Goal: Task Accomplishment & Management: Use online tool/utility

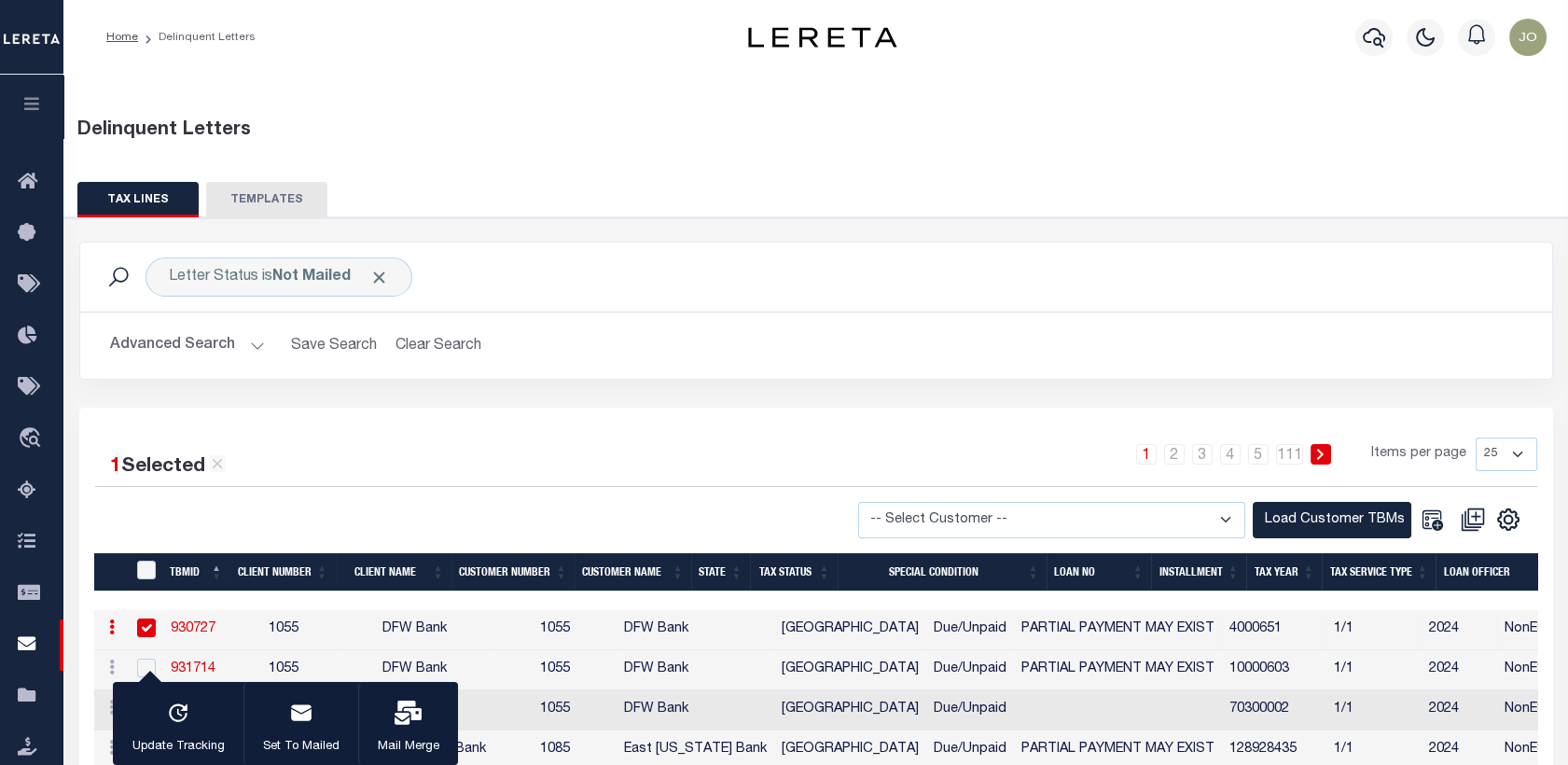
click at [36, 103] on icon "button" at bounding box center [32, 103] width 22 height 17
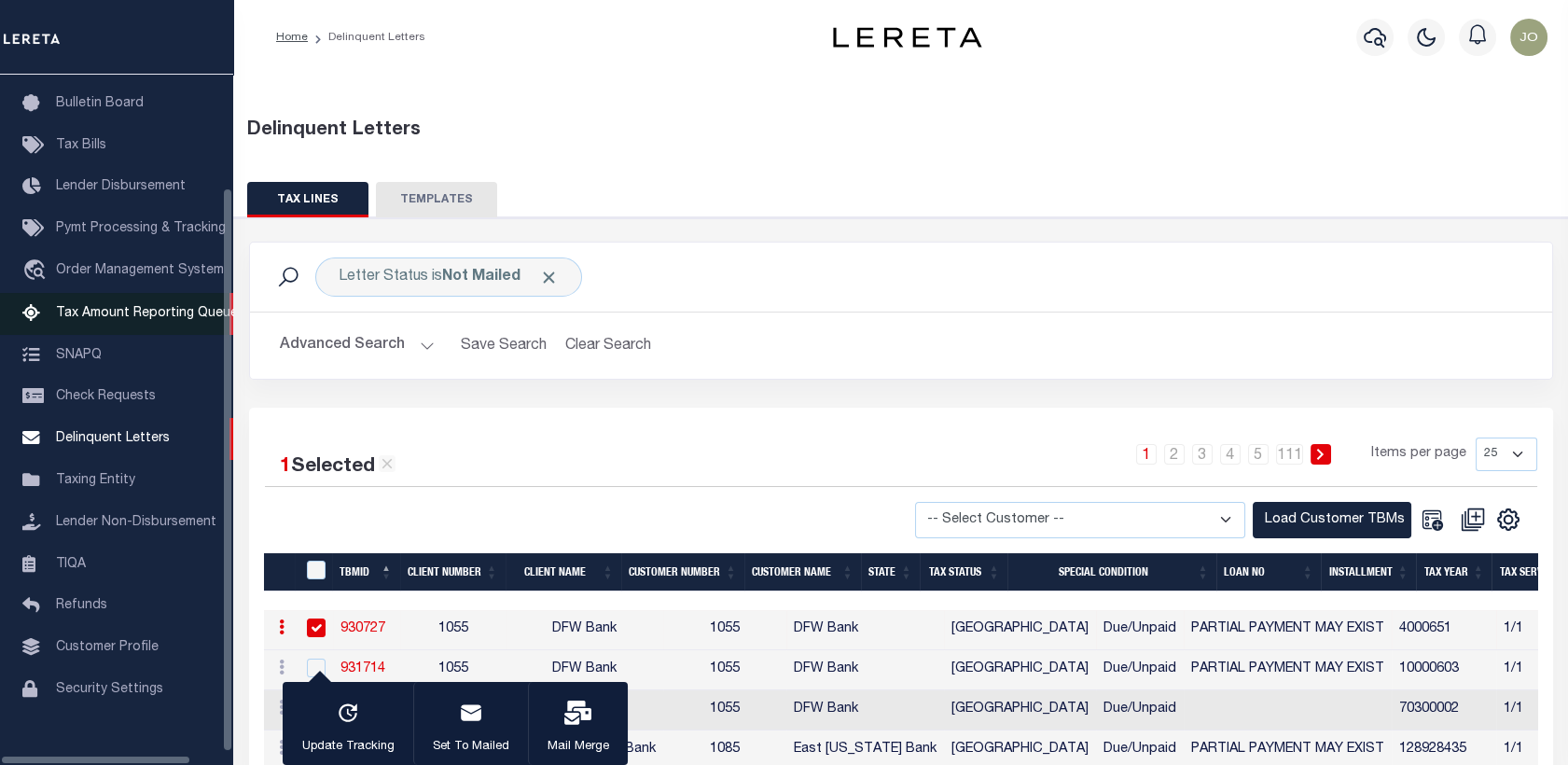
scroll to position [129, 0]
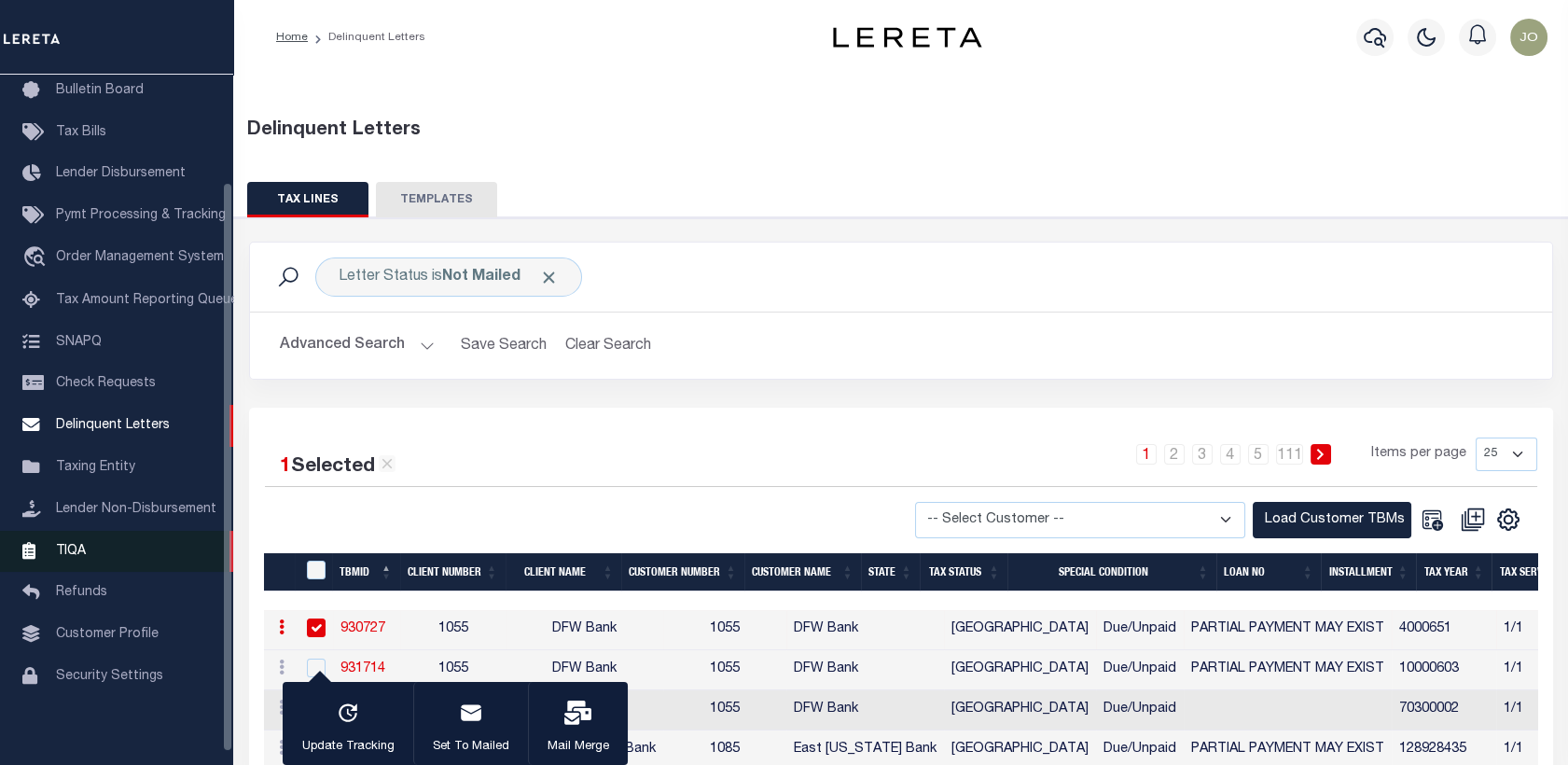
click at [104, 553] on link "TIQA" at bounding box center [117, 551] width 233 height 42
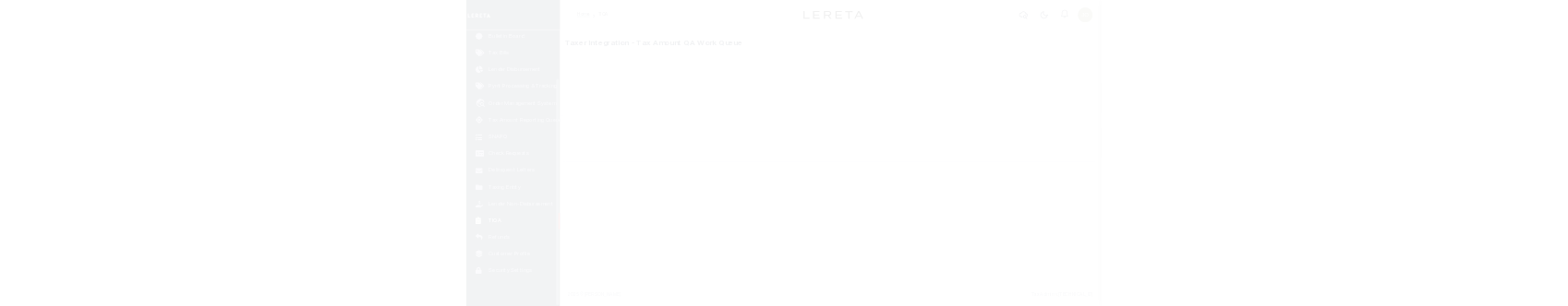
scroll to position [143, 0]
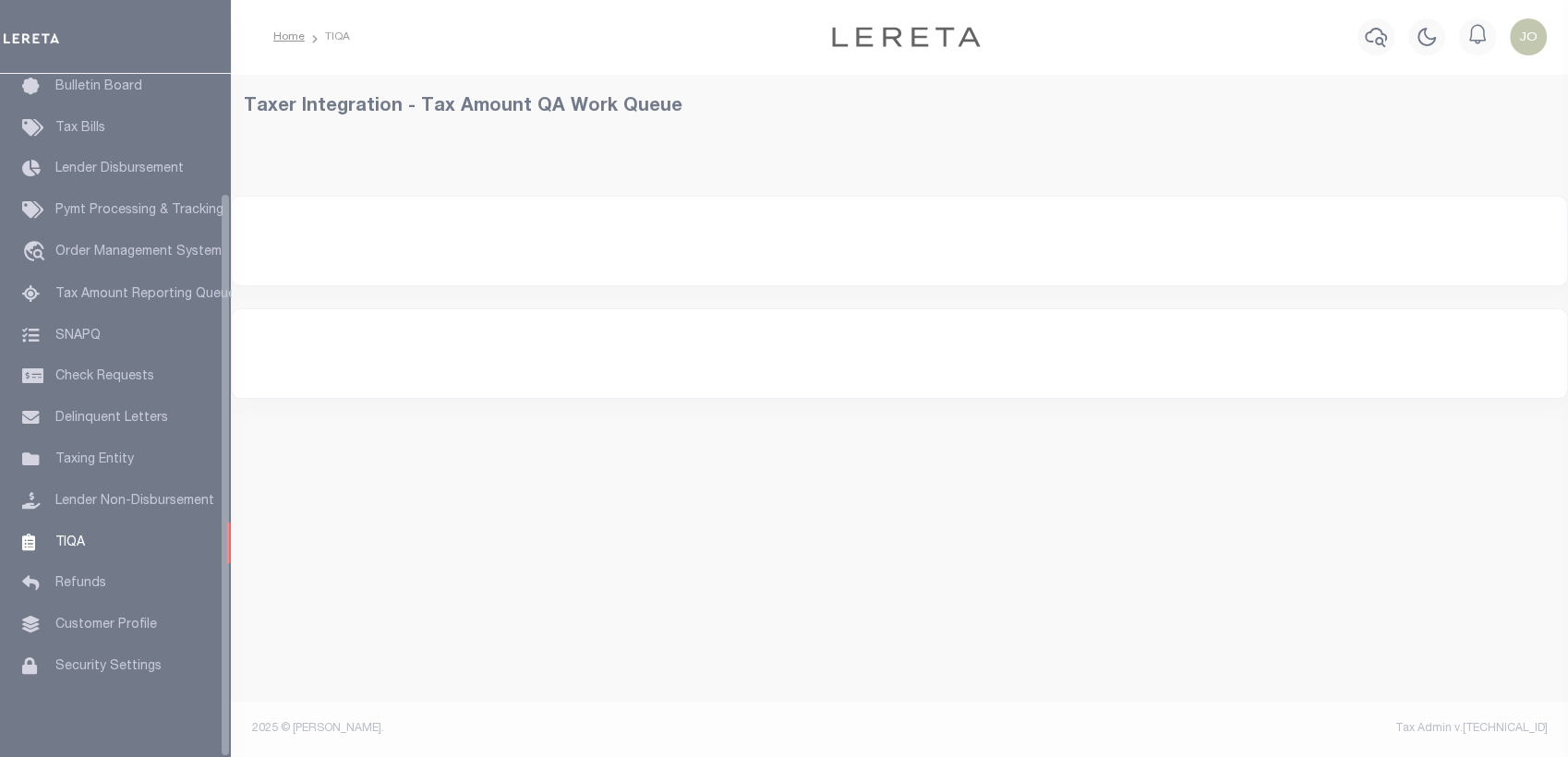
select select "200"
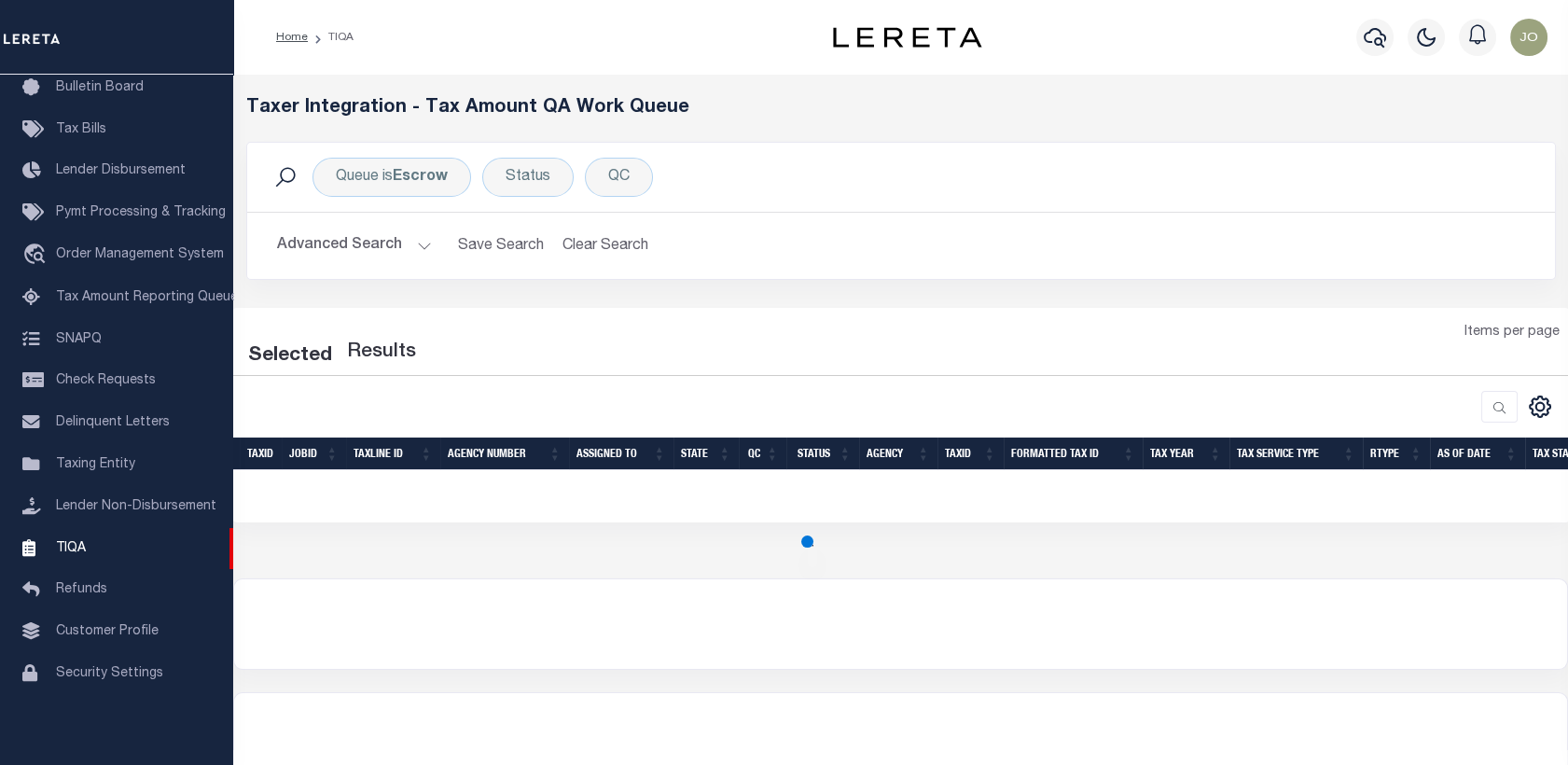
select select "200"
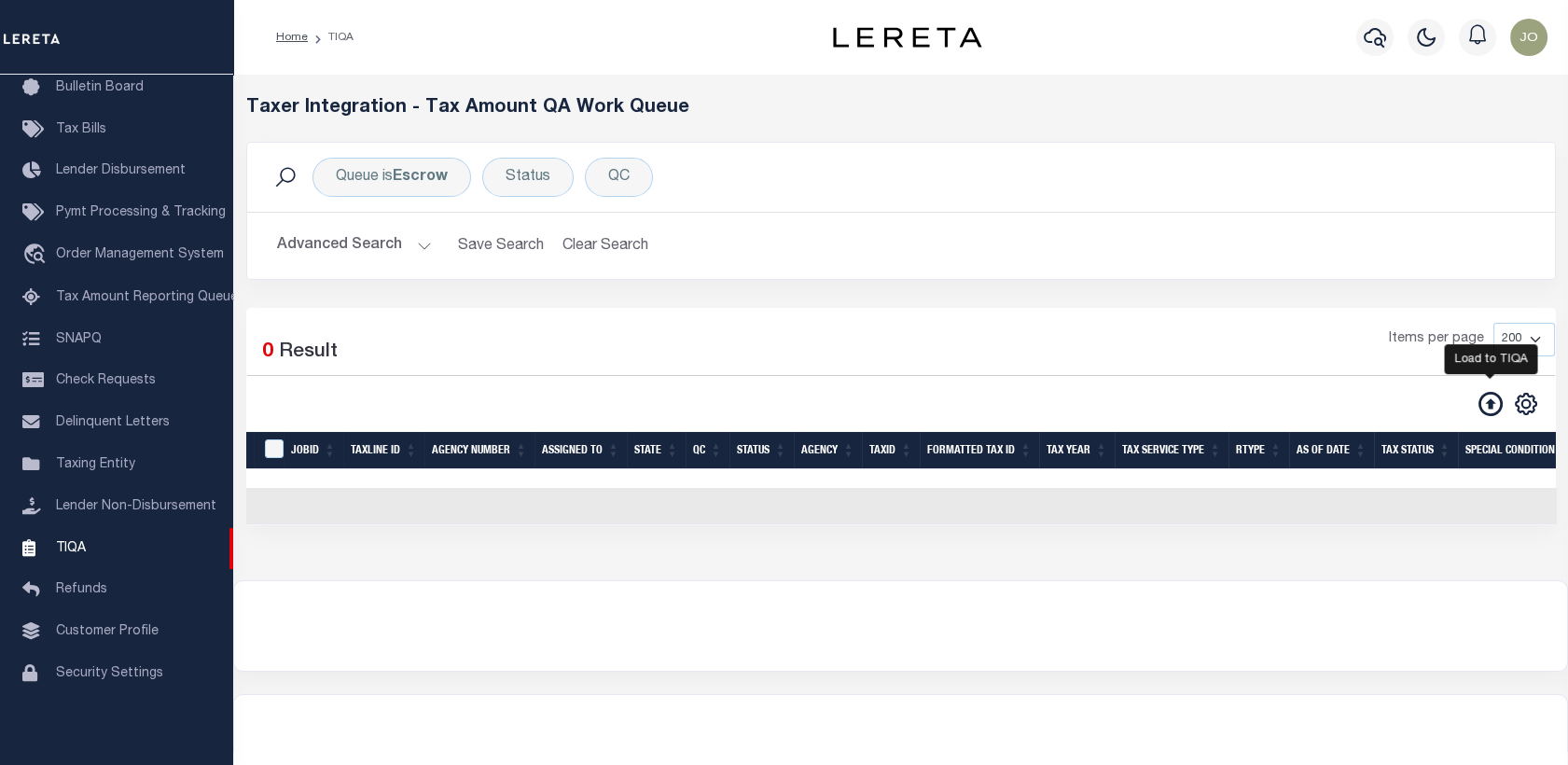
click at [1488, 407] on icon at bounding box center [1490, 404] width 25 height 25
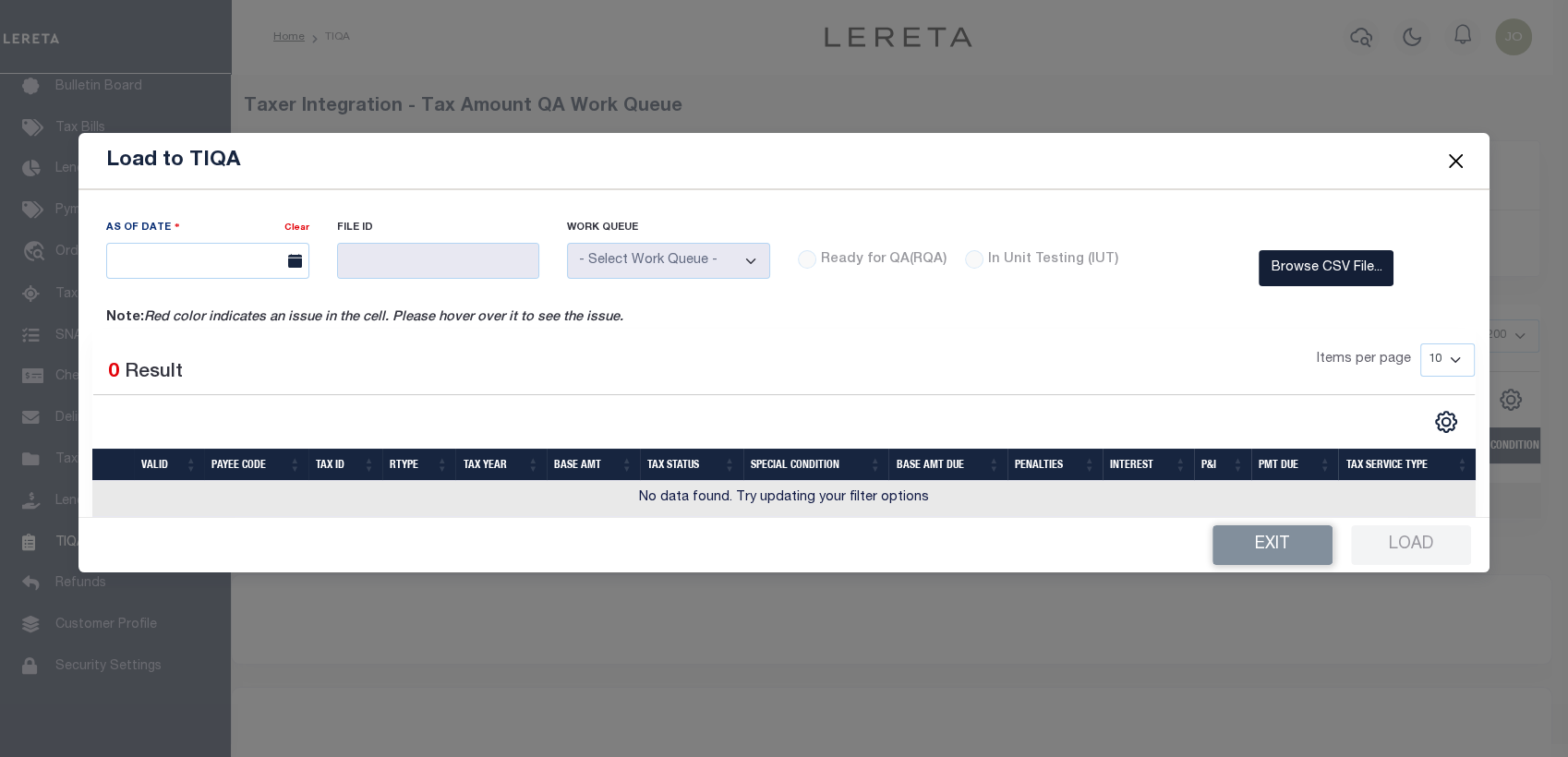
click at [1279, 271] on label "Browse CSV File..." at bounding box center [1327, 268] width 135 height 36
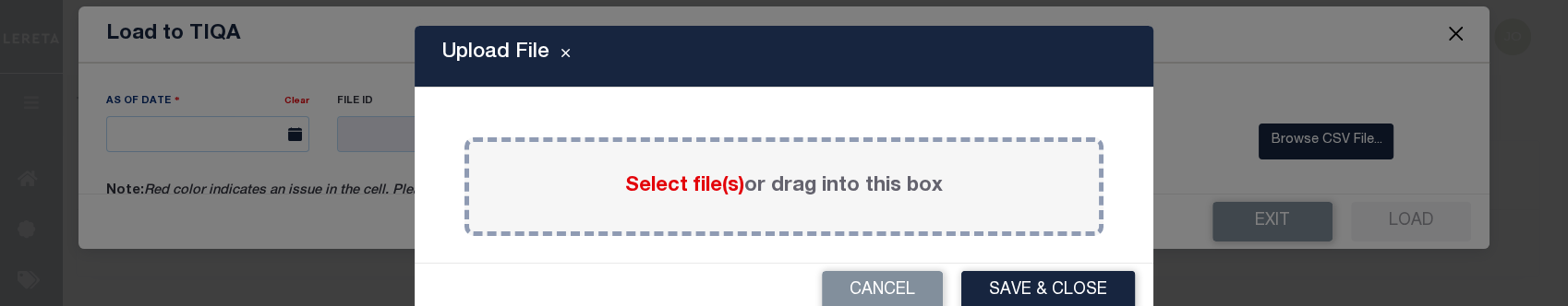
click at [695, 191] on span "Select file(s)" at bounding box center [685, 187] width 119 height 21
click at [0, 0] on input "Select file(s) or drag into this box" at bounding box center [0, 0] width 0 height 0
click at [655, 189] on span "Select file(s)" at bounding box center [685, 187] width 119 height 21
click at [0, 0] on input "Select file(s) or drag into this box" at bounding box center [0, 0] width 0 height 0
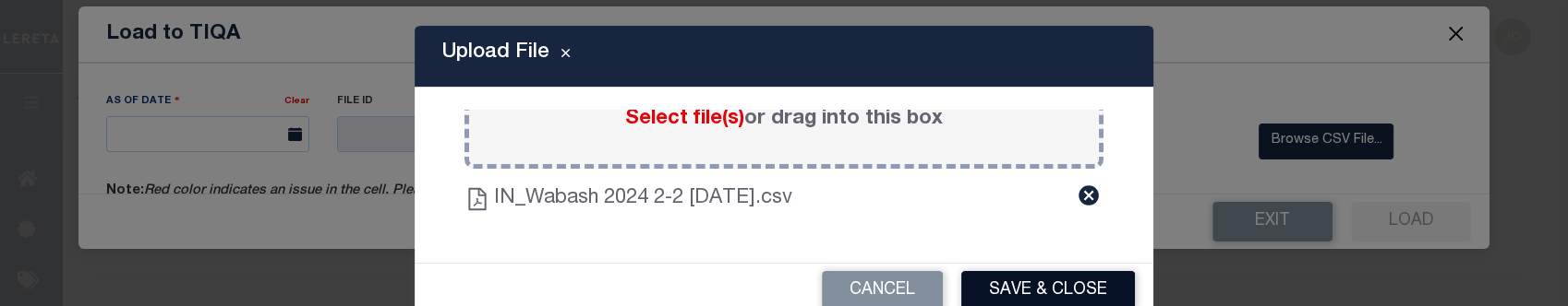
click at [1006, 291] on button "Save & Close" at bounding box center [1048, 291] width 174 height 39
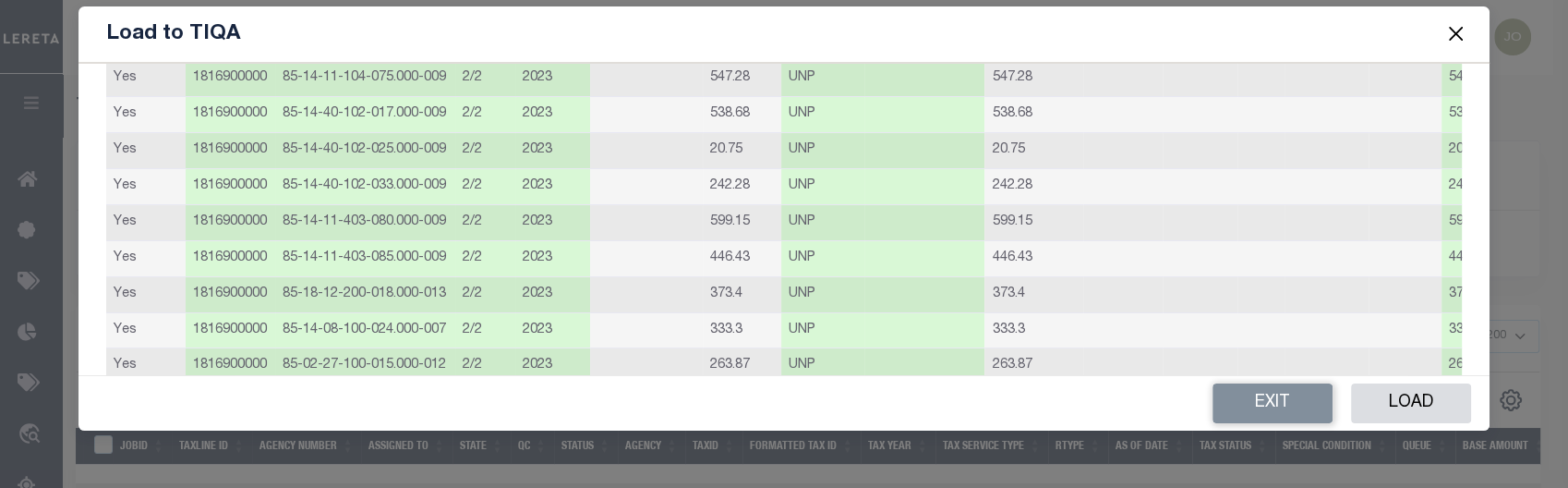
scroll to position [0, 0]
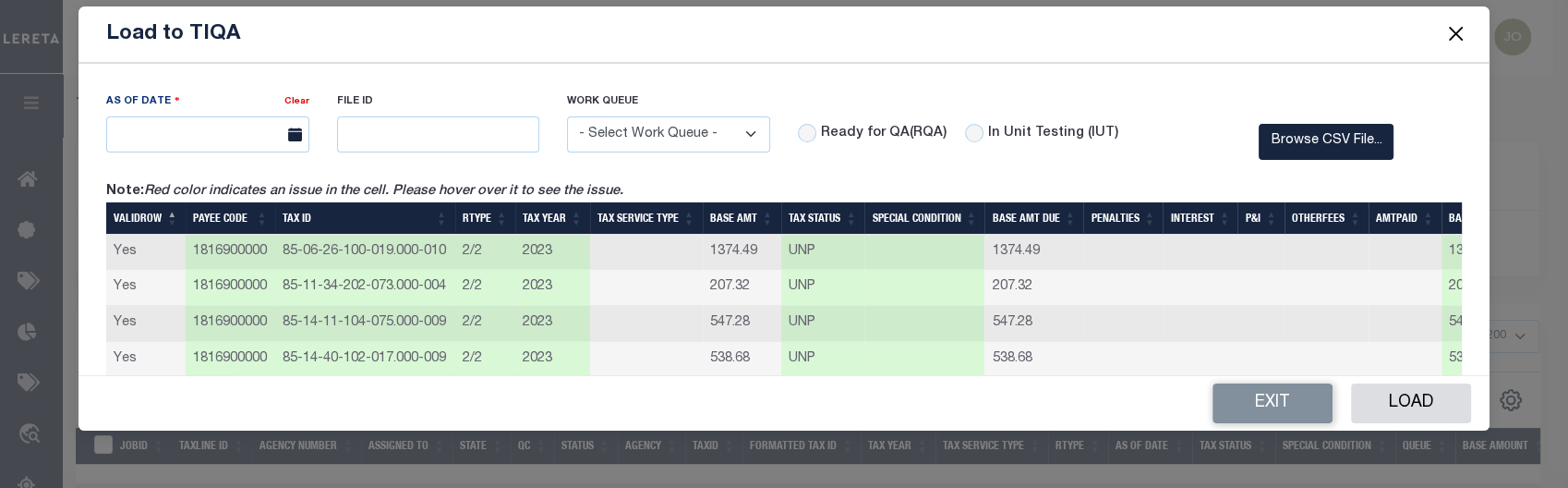
click at [1293, 396] on button "Exit" at bounding box center [1273, 403] width 120 height 39
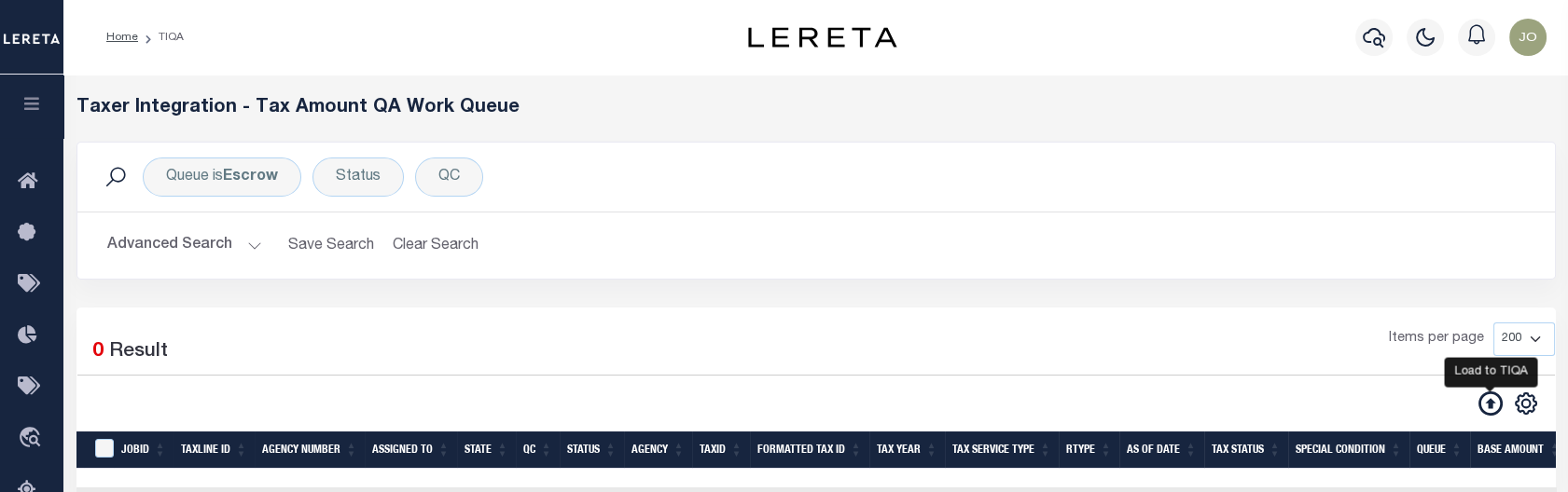
click at [1496, 413] on icon at bounding box center [1490, 404] width 25 height 25
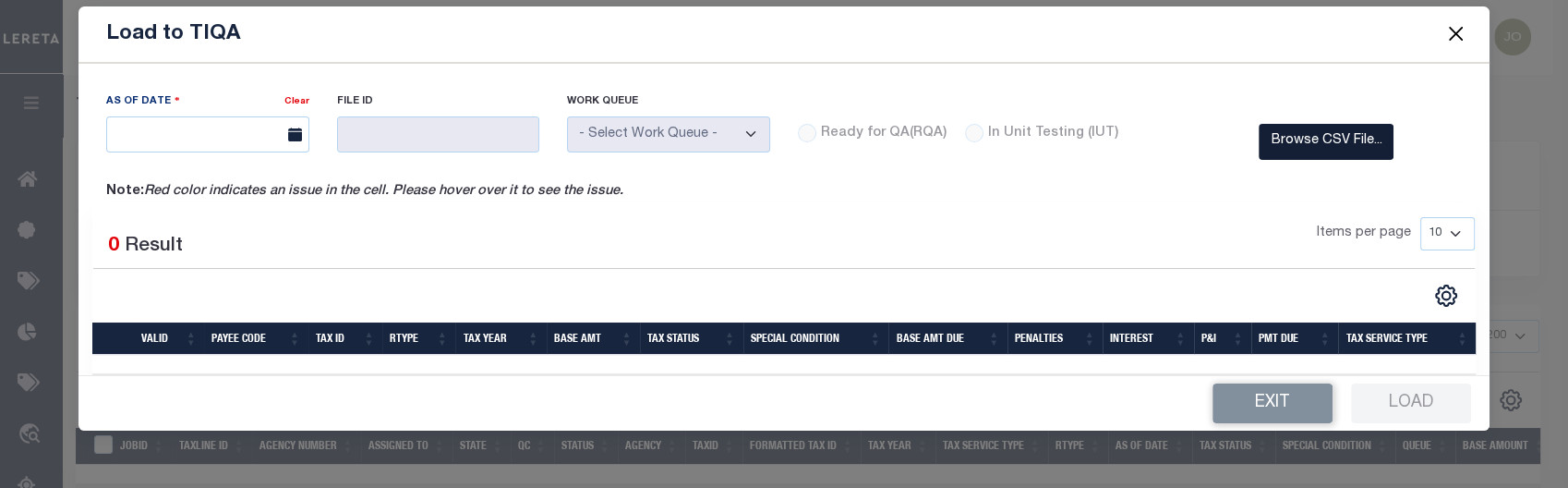
click at [1287, 146] on label "Browse CSV File..." at bounding box center [1327, 142] width 135 height 36
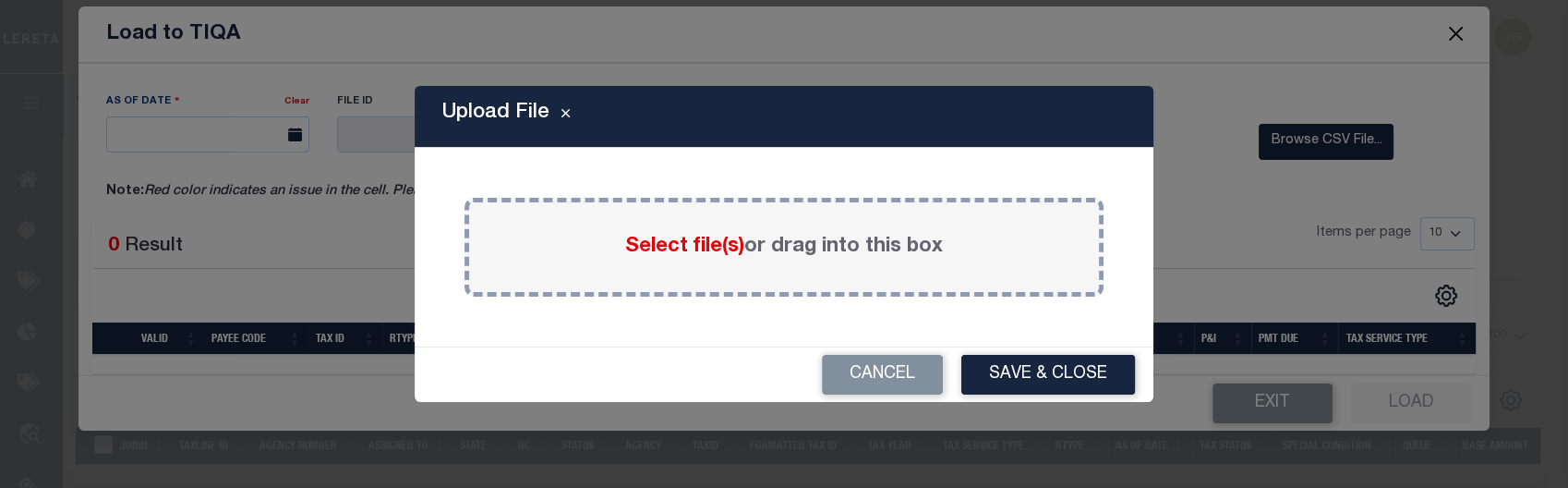
click at [628, 240] on span "Select file(s)" at bounding box center [685, 247] width 119 height 21
click at [0, 0] on input "Select file(s) or drag into this box" at bounding box center [0, 0] width 0 height 0
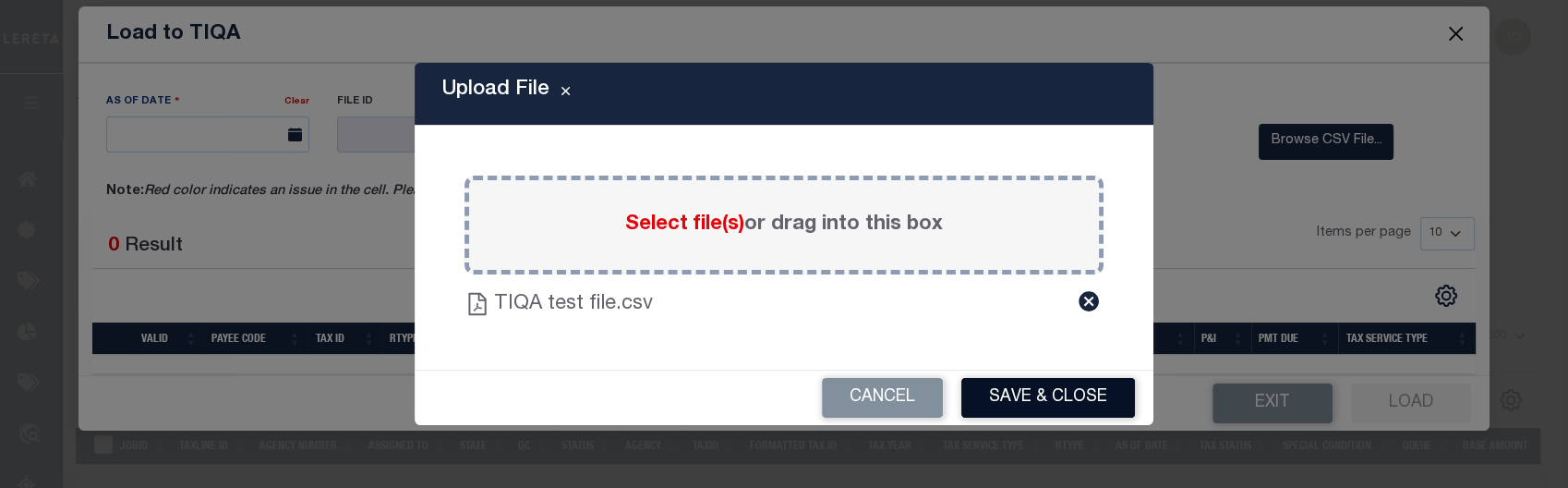
click at [1014, 394] on button "Save & Close" at bounding box center [1048, 398] width 174 height 39
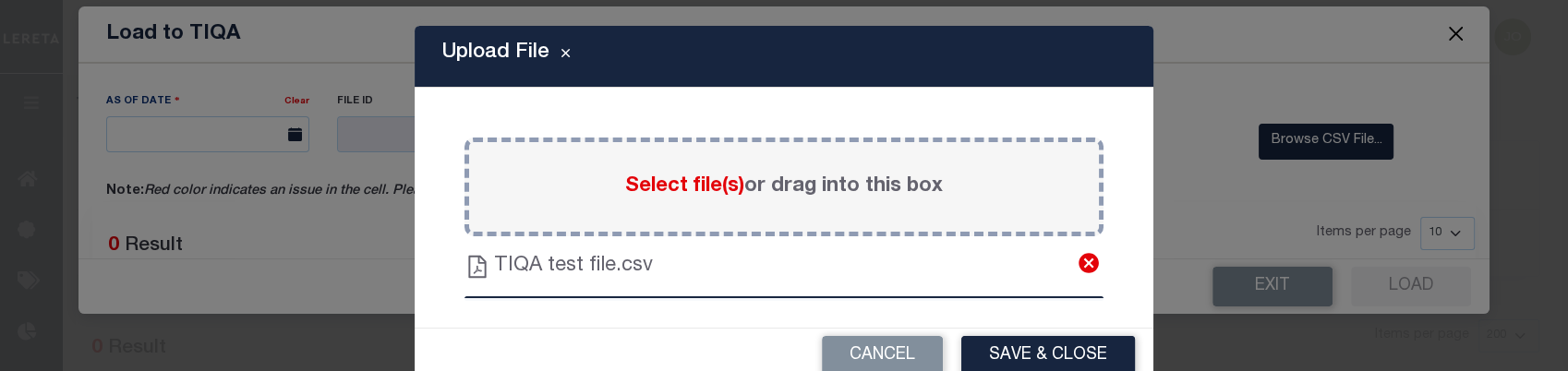
click at [1079, 270] on icon at bounding box center [1089, 264] width 21 height 21
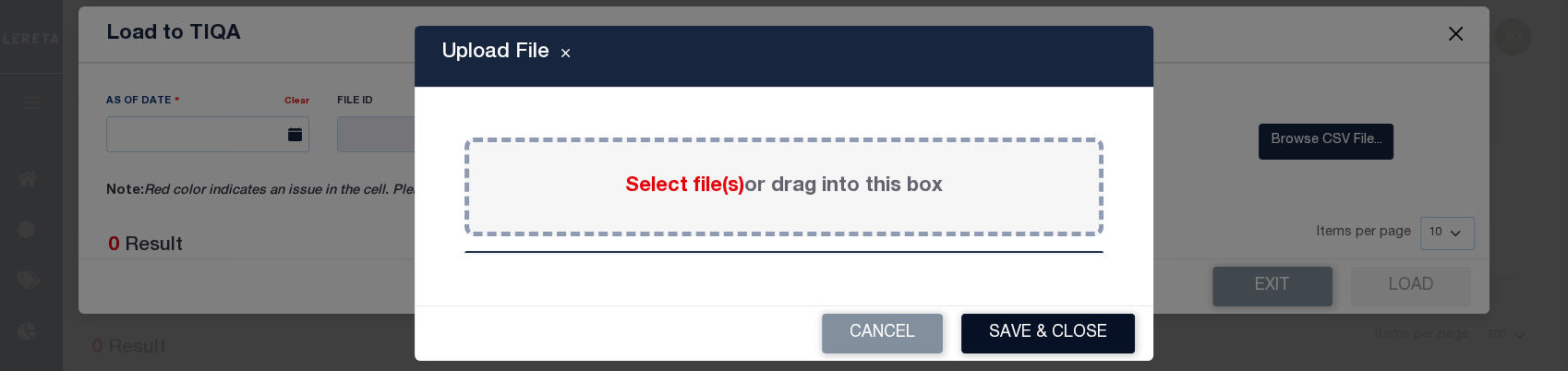
click at [1027, 323] on button "Save & Close" at bounding box center [1048, 333] width 174 height 39
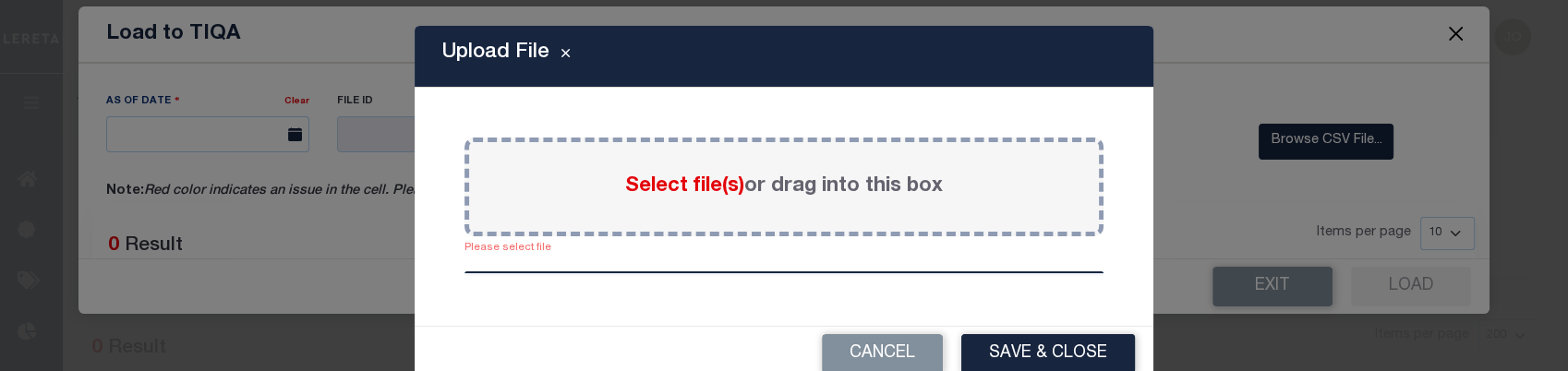
click at [790, 187] on label "Select file(s) or drag into this box" at bounding box center [784, 187] width 318 height 30
click at [0, 0] on input "Select file(s) or drag into this box" at bounding box center [0, 0] width 0 height 0
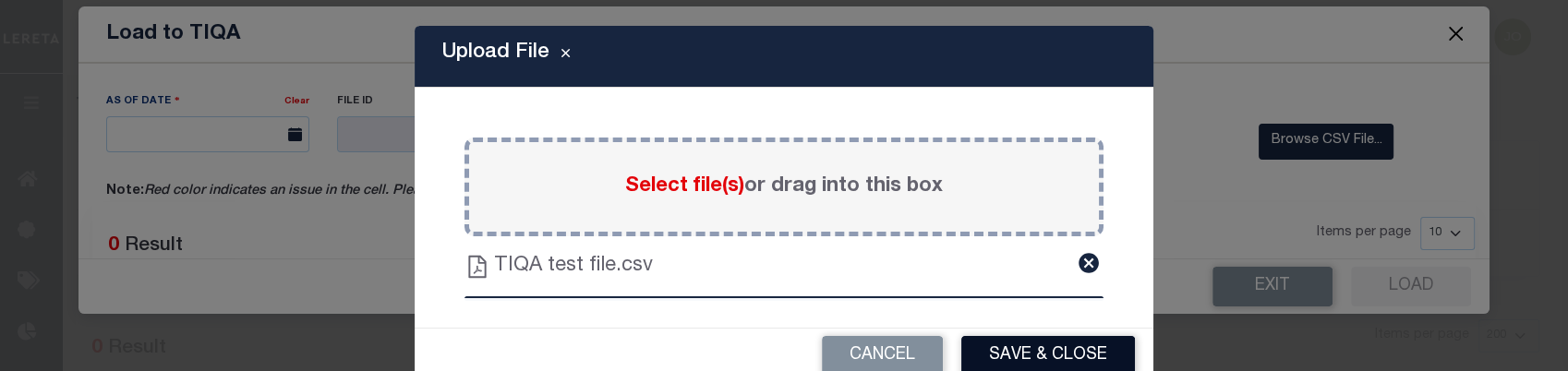
click at [998, 358] on button "Save & Close" at bounding box center [1048, 356] width 174 height 39
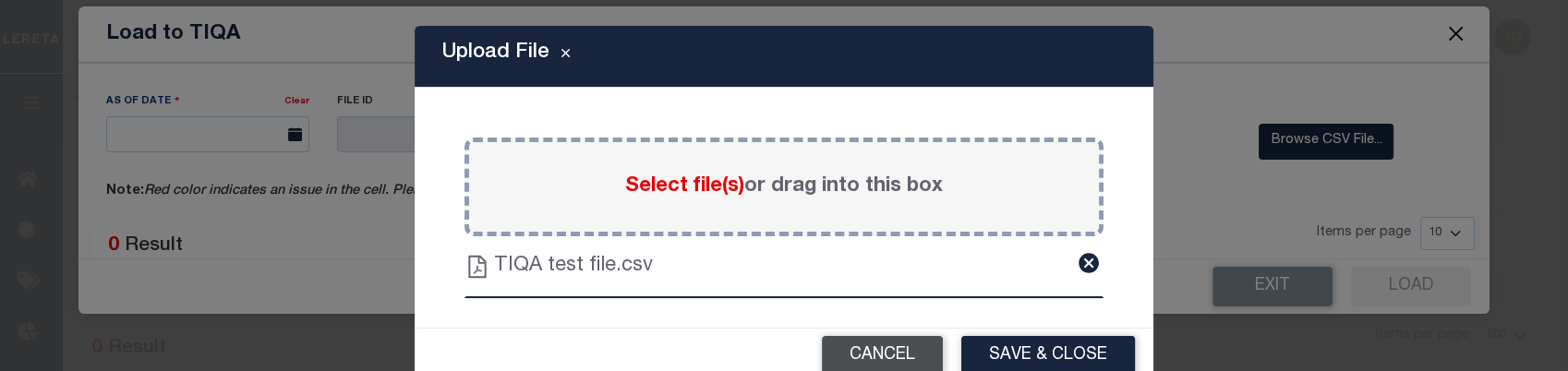
click at [895, 355] on button "Cancel" at bounding box center [882, 356] width 121 height 39
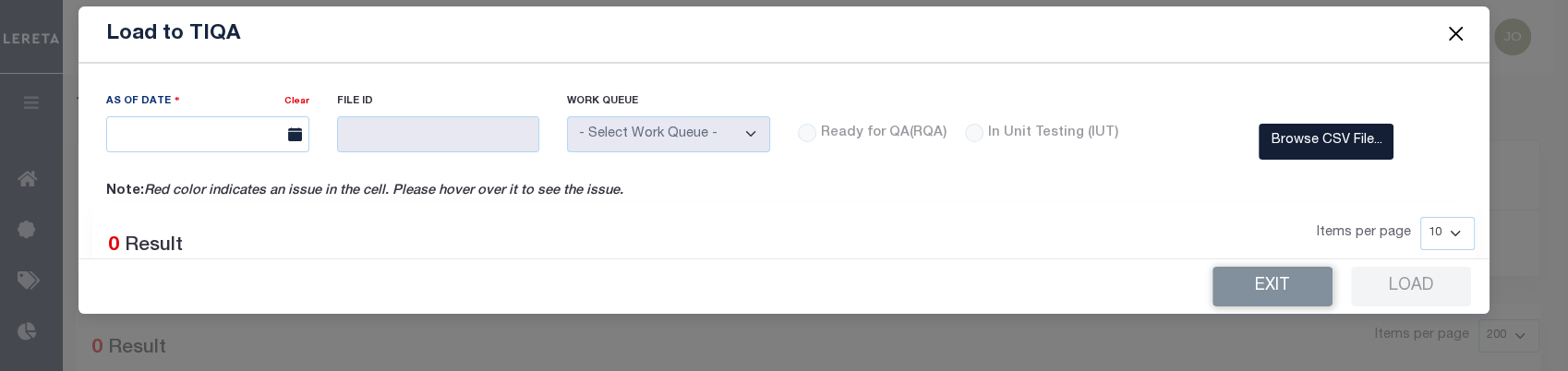
click at [1300, 142] on label "Browse CSV File..." at bounding box center [1327, 142] width 135 height 36
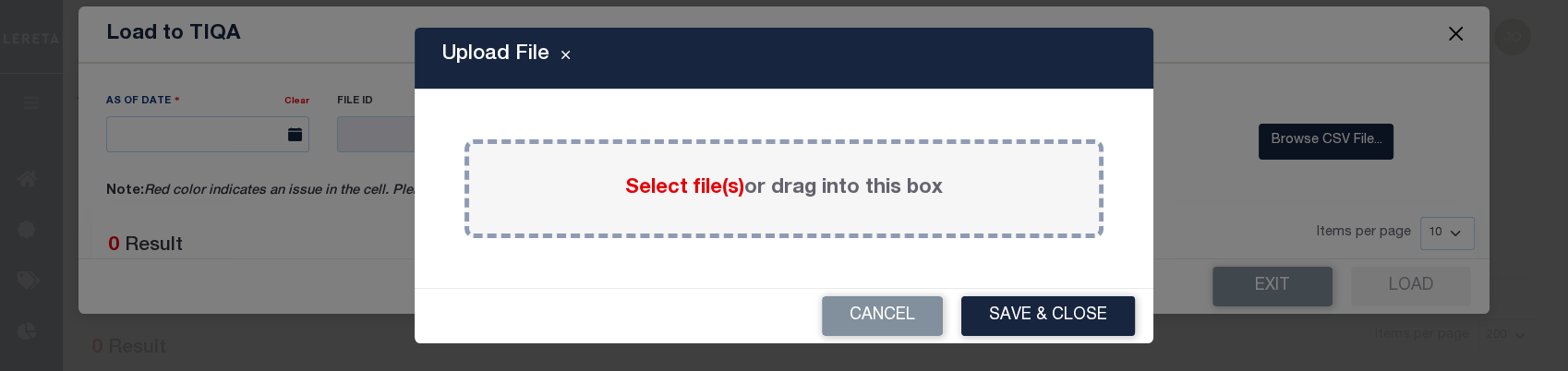
click at [701, 186] on span "Select file(s)" at bounding box center [685, 189] width 119 height 21
click at [0, 0] on input "Select file(s) or drag into this box" at bounding box center [0, 0] width 0 height 0
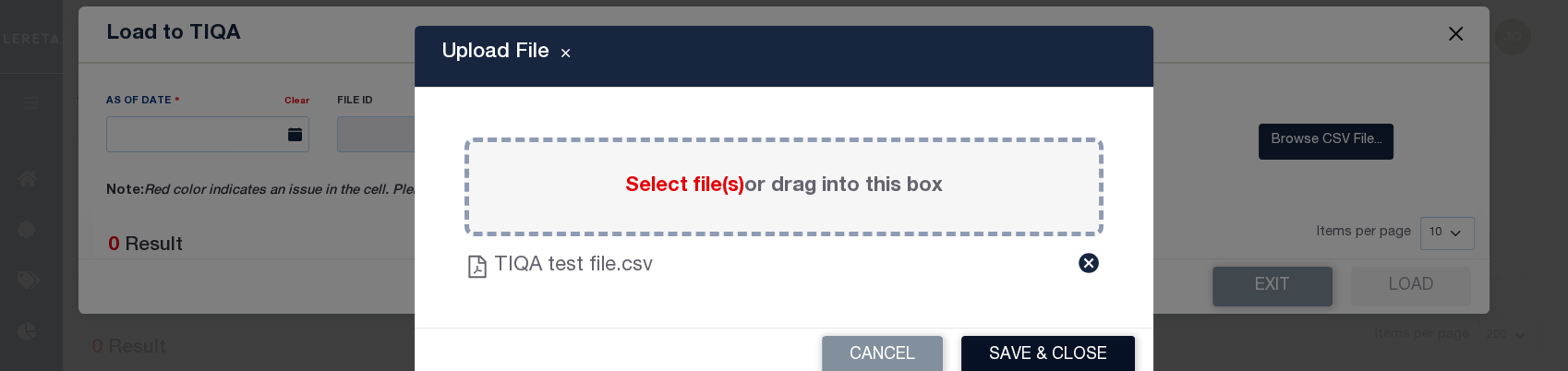
click at [1032, 358] on button "Save & Close" at bounding box center [1048, 356] width 174 height 39
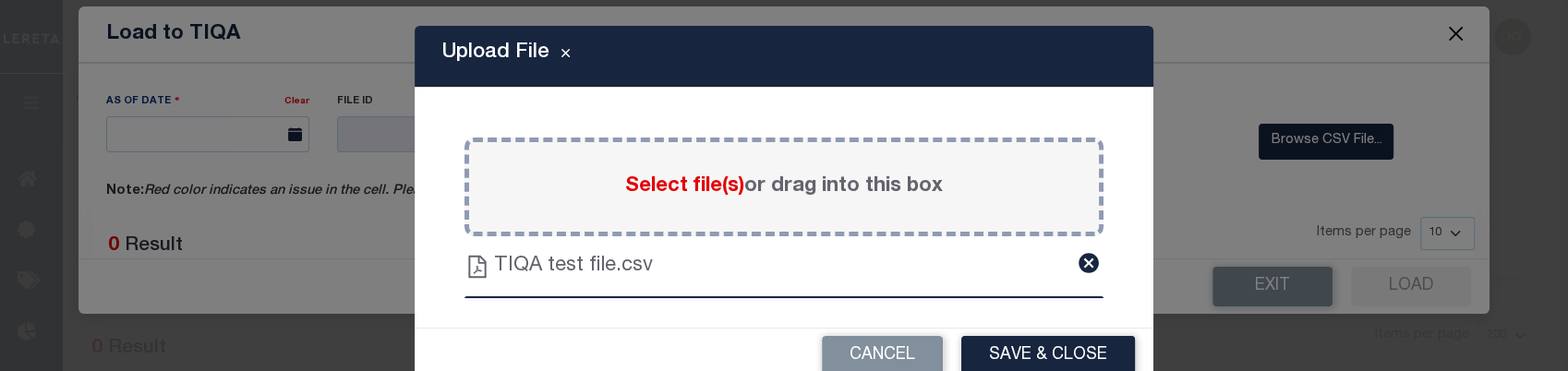
scroll to position [23, 0]
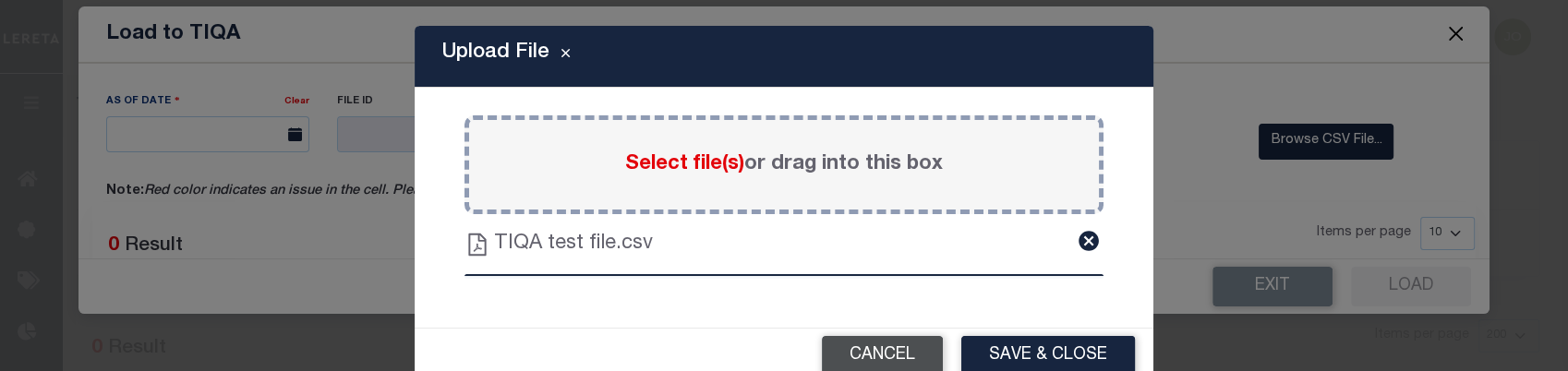
click at [901, 361] on button "Cancel" at bounding box center [882, 356] width 121 height 39
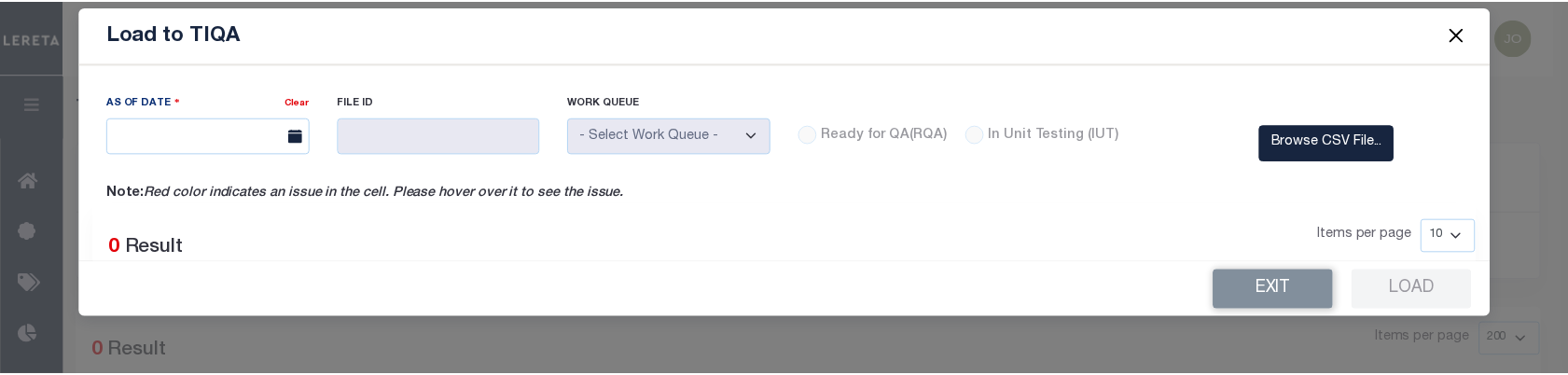
scroll to position [164, 0]
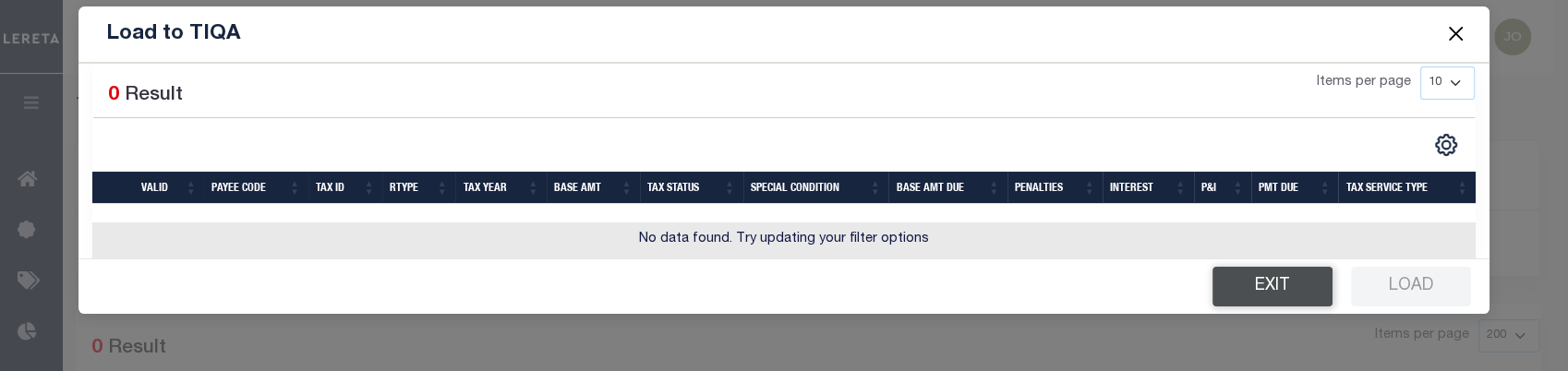
click at [1224, 276] on button "Exit" at bounding box center [1273, 286] width 120 height 39
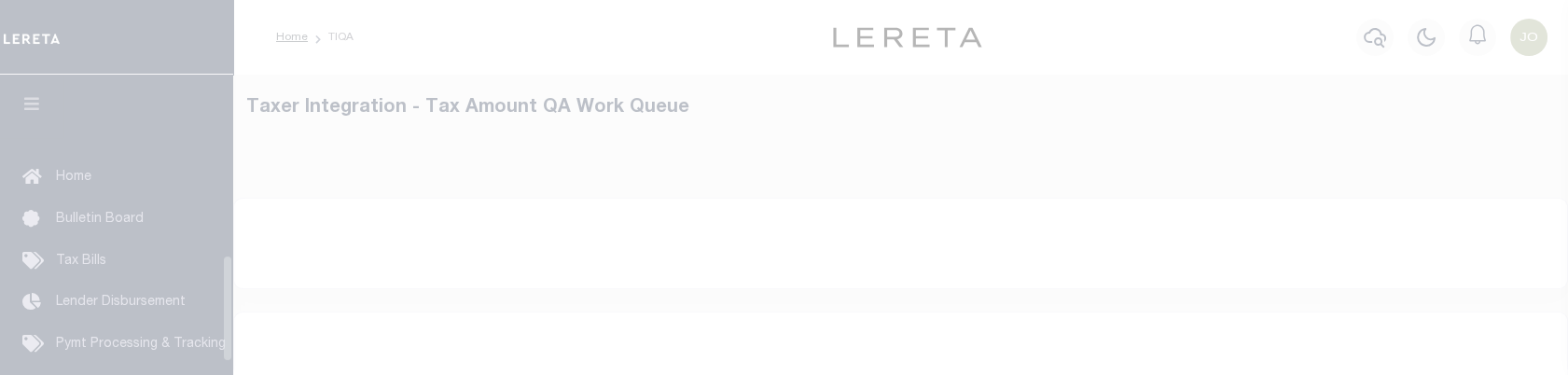
select select "200"
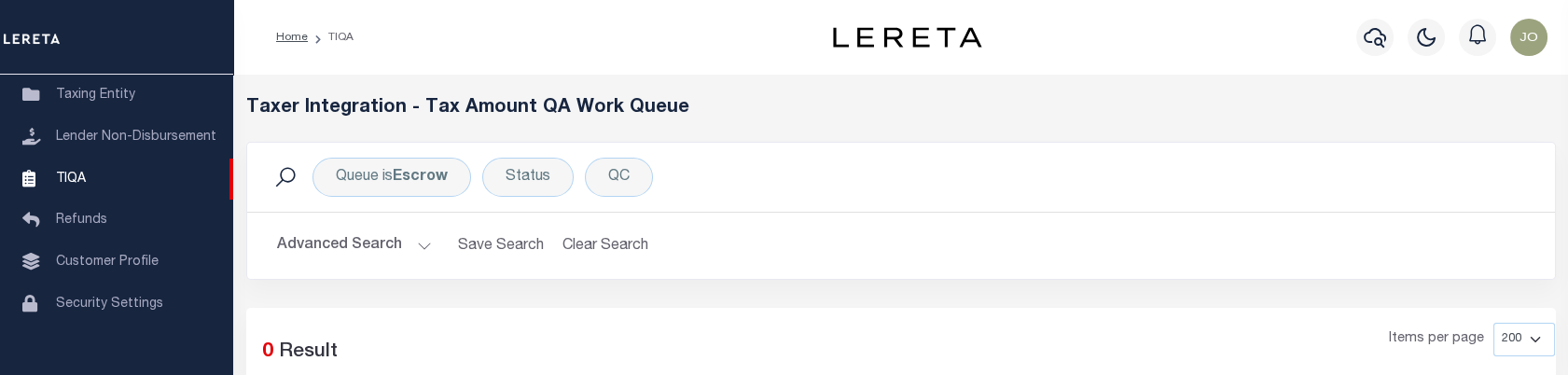
scroll to position [310, 0]
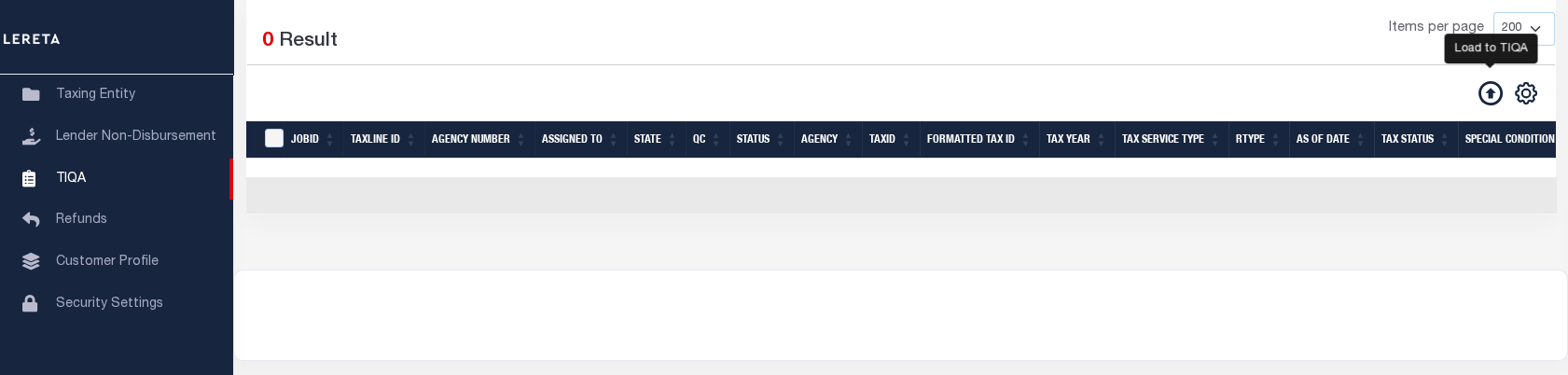
click at [1484, 93] on icon at bounding box center [1490, 94] width 25 height 25
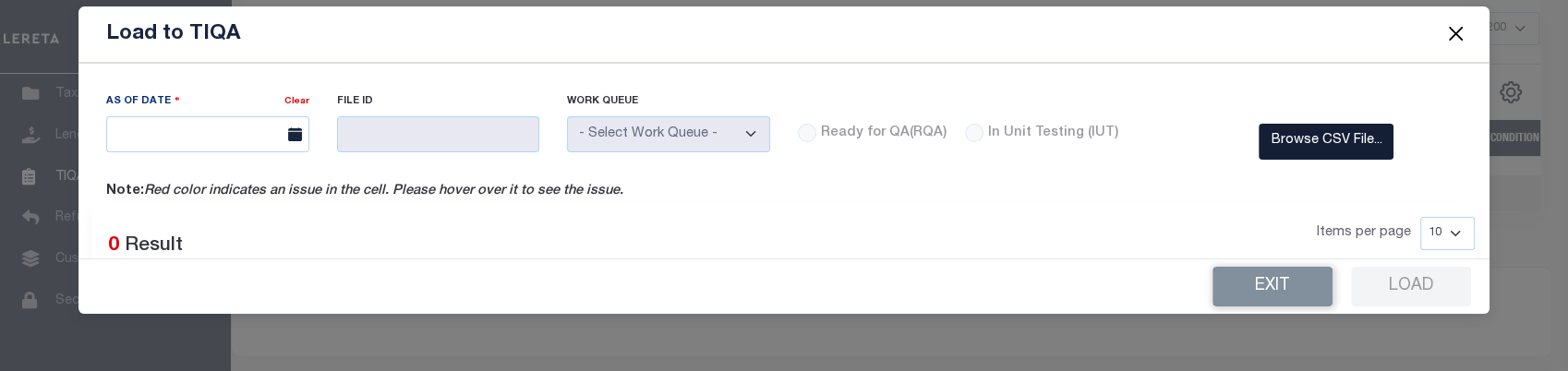
click at [1299, 154] on label "Browse CSV File..." at bounding box center [1327, 142] width 135 height 36
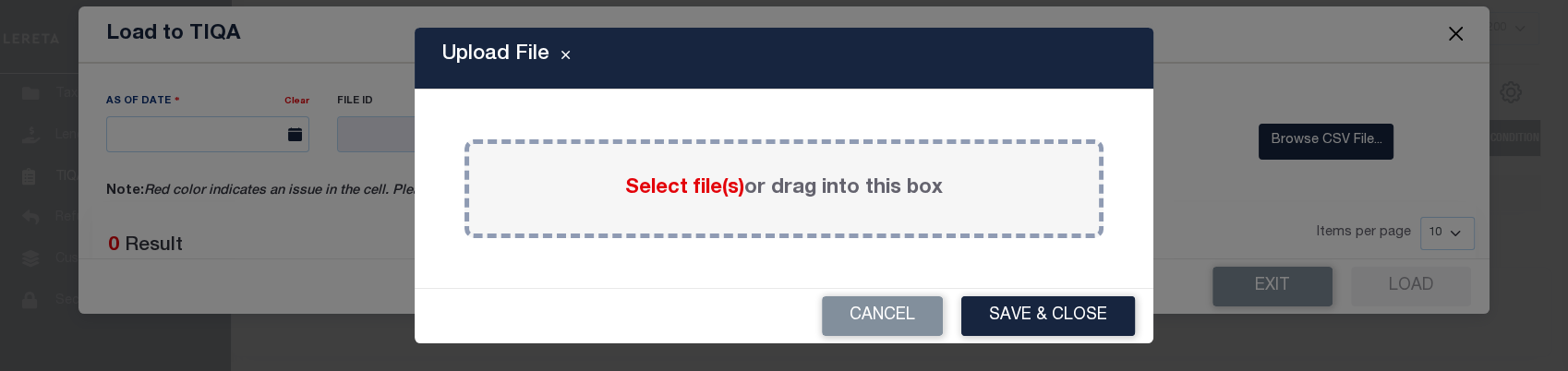
click at [667, 186] on span "Select file(s)" at bounding box center [685, 189] width 119 height 21
click at [0, 0] on input "Select file(s) or drag into this box" at bounding box center [0, 0] width 0 height 0
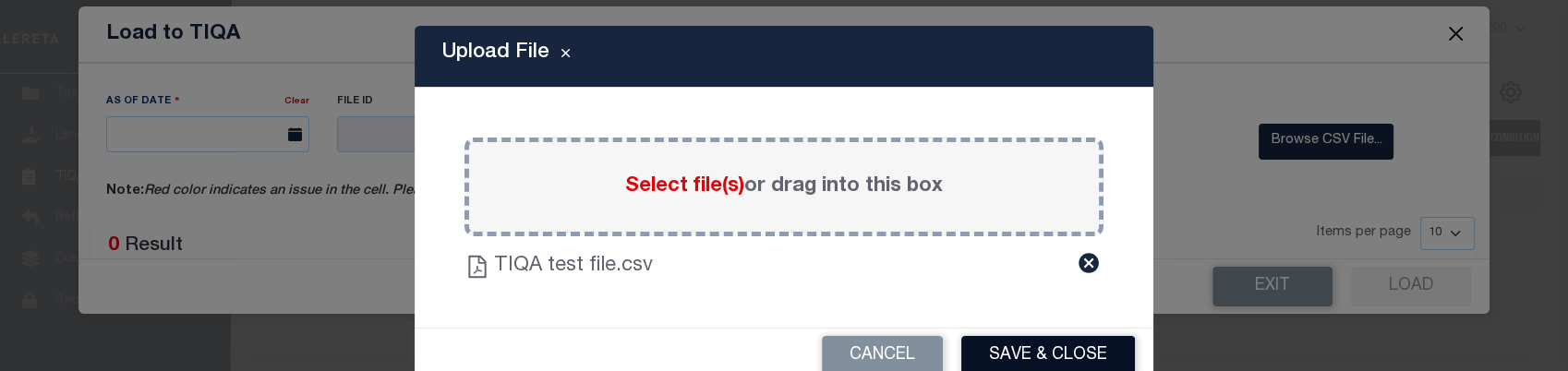
click at [1005, 344] on button "Save & Close" at bounding box center [1048, 356] width 174 height 39
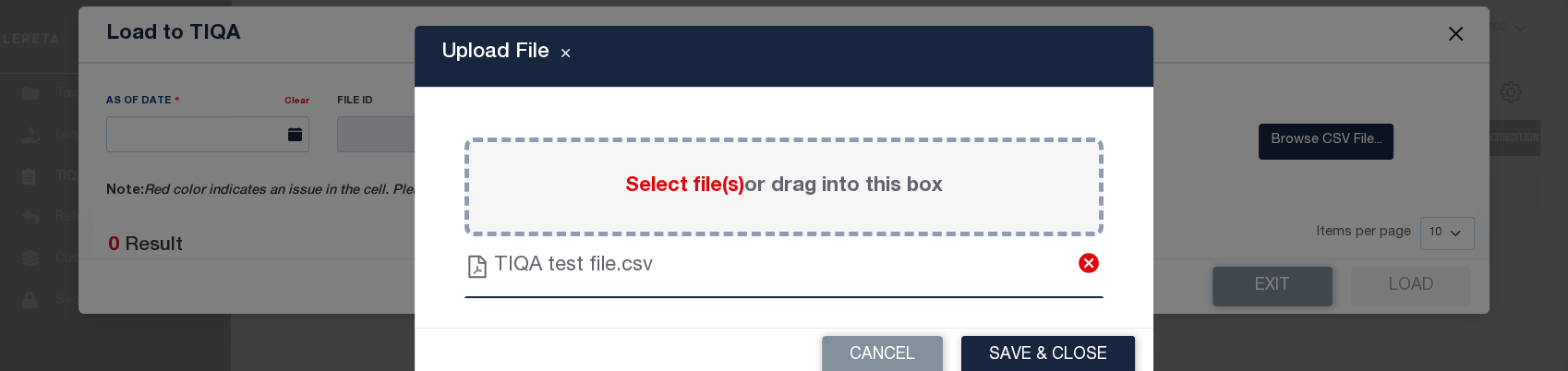
click at [1077, 262] on icon at bounding box center [1089, 263] width 24 height 24
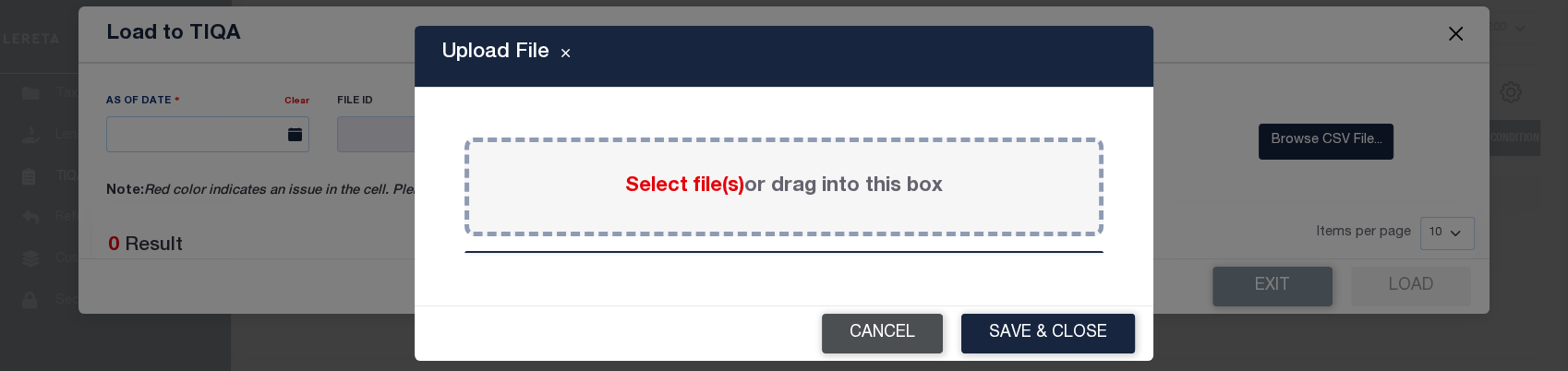
click at [862, 332] on button "Cancel" at bounding box center [882, 333] width 121 height 39
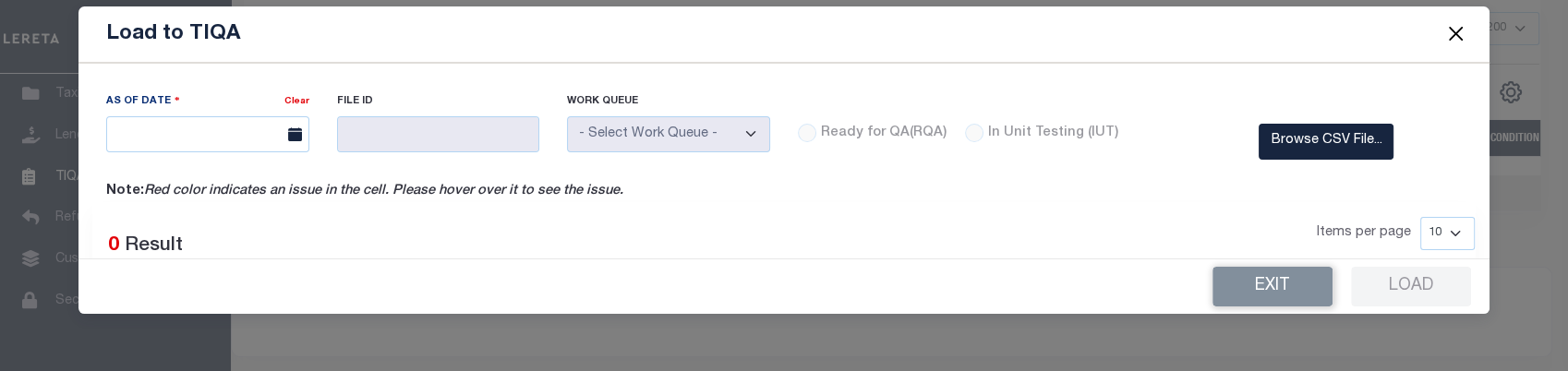
click at [1447, 31] on button "Close" at bounding box center [1456, 35] width 24 height 24
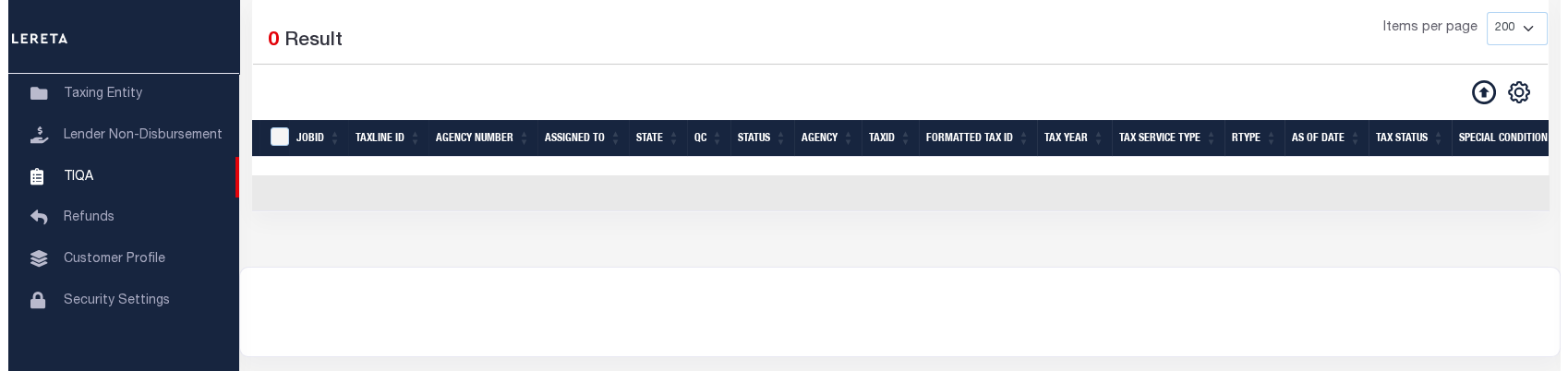
scroll to position [205, 0]
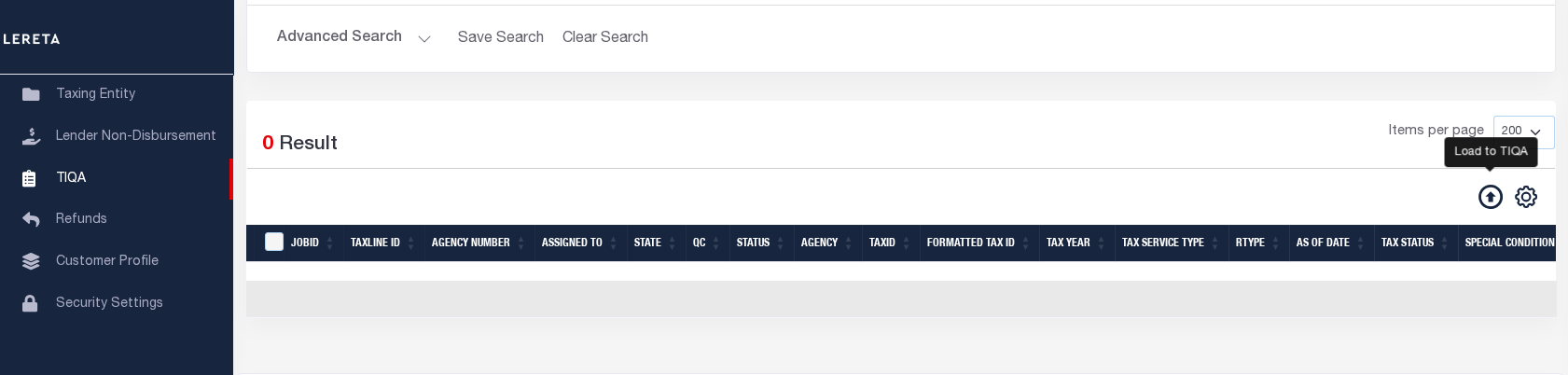
click at [1484, 199] on icon at bounding box center [1490, 197] width 25 height 25
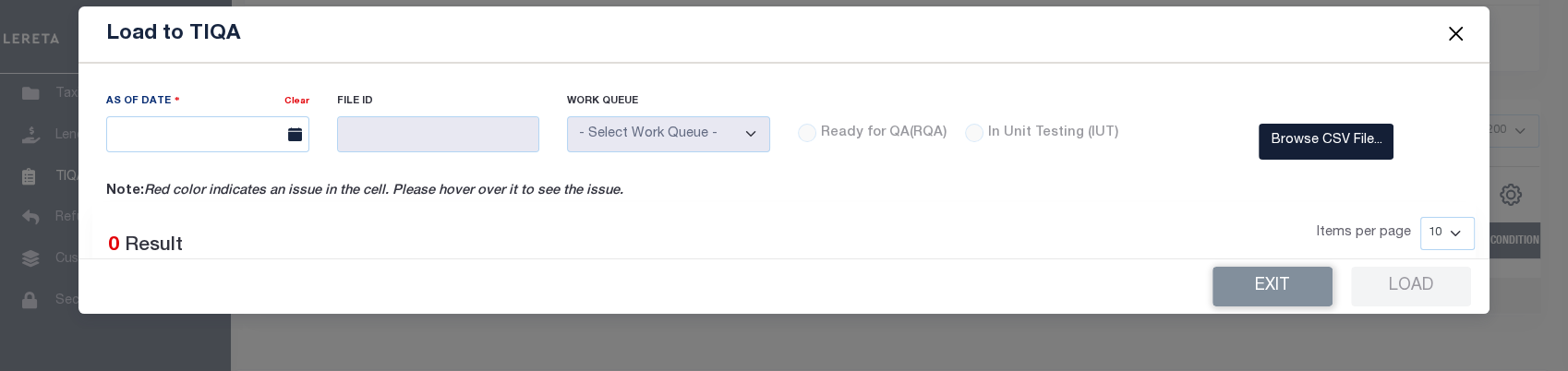
click at [1284, 145] on label "Browse CSV File..." at bounding box center [1327, 142] width 135 height 36
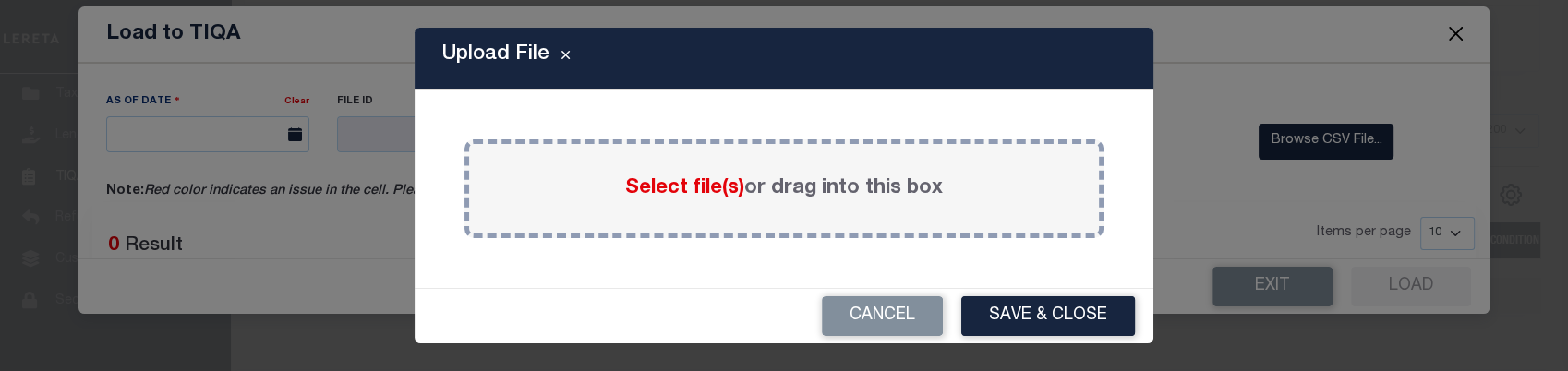
click at [680, 176] on label "Select file(s) or drag into this box" at bounding box center [784, 189] width 318 height 30
click at [0, 0] on input "Select file(s) or drag into this box" at bounding box center [0, 0] width 0 height 0
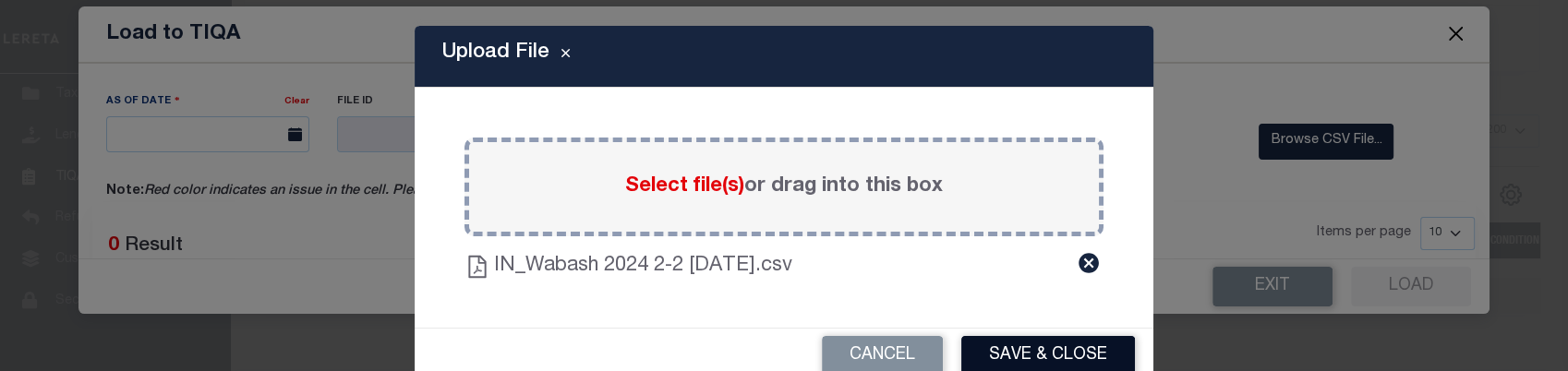
click at [1031, 358] on button "Save & Close" at bounding box center [1048, 356] width 174 height 39
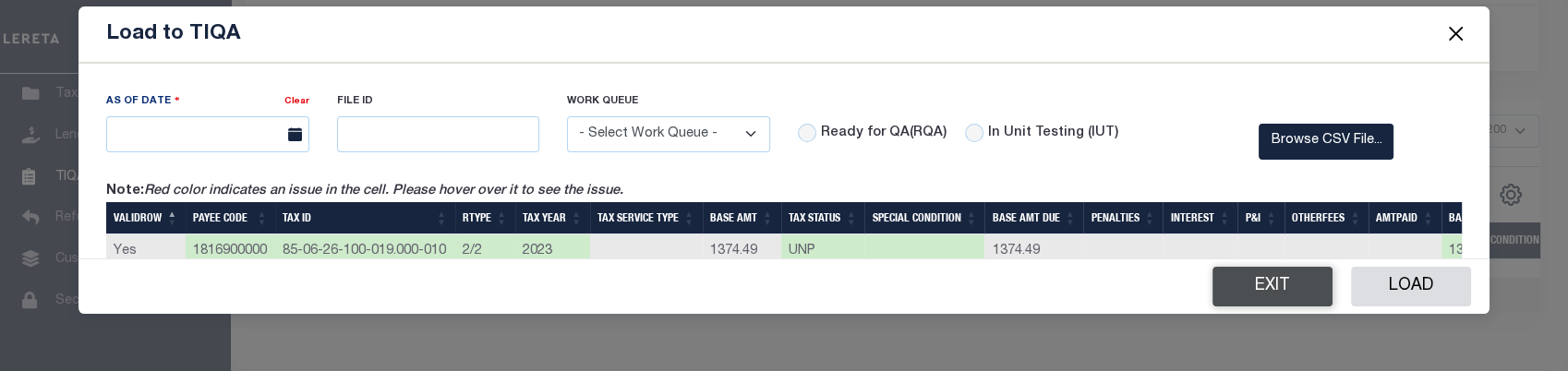
click at [1272, 286] on button "Exit" at bounding box center [1273, 286] width 120 height 39
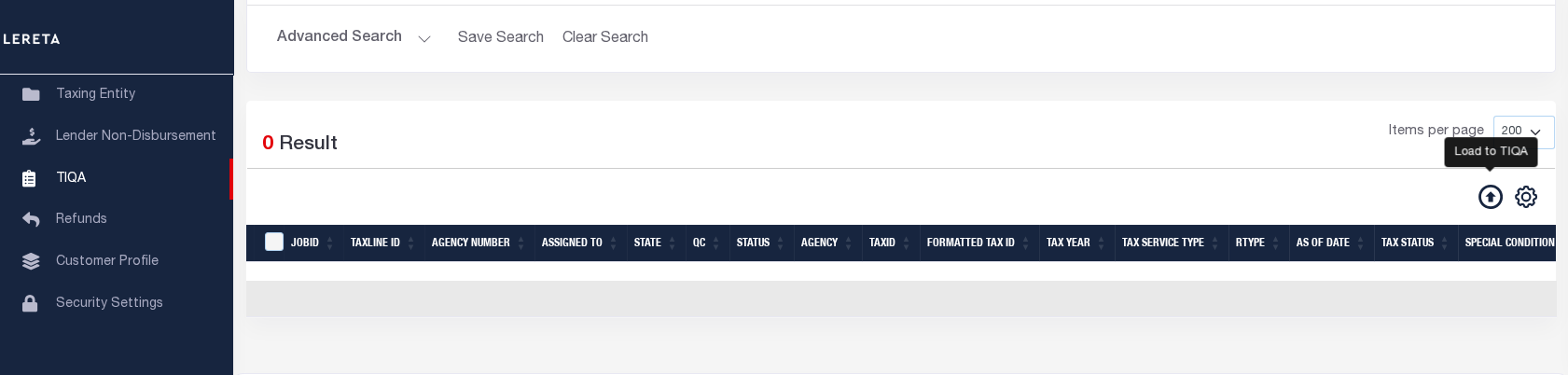
click at [1500, 196] on icon at bounding box center [1490, 197] width 25 height 25
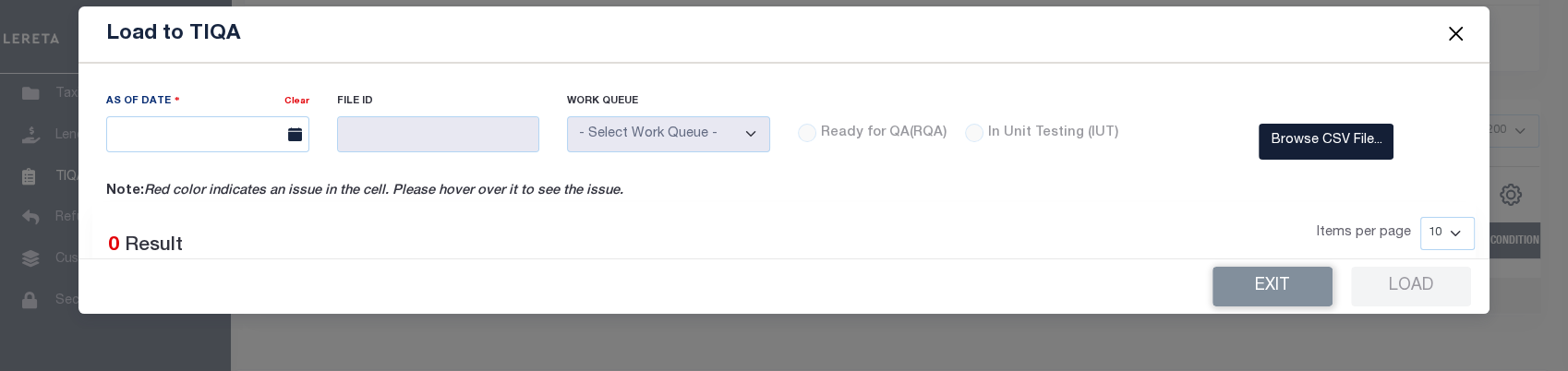
click at [1309, 142] on label "Browse CSV File..." at bounding box center [1327, 142] width 135 height 36
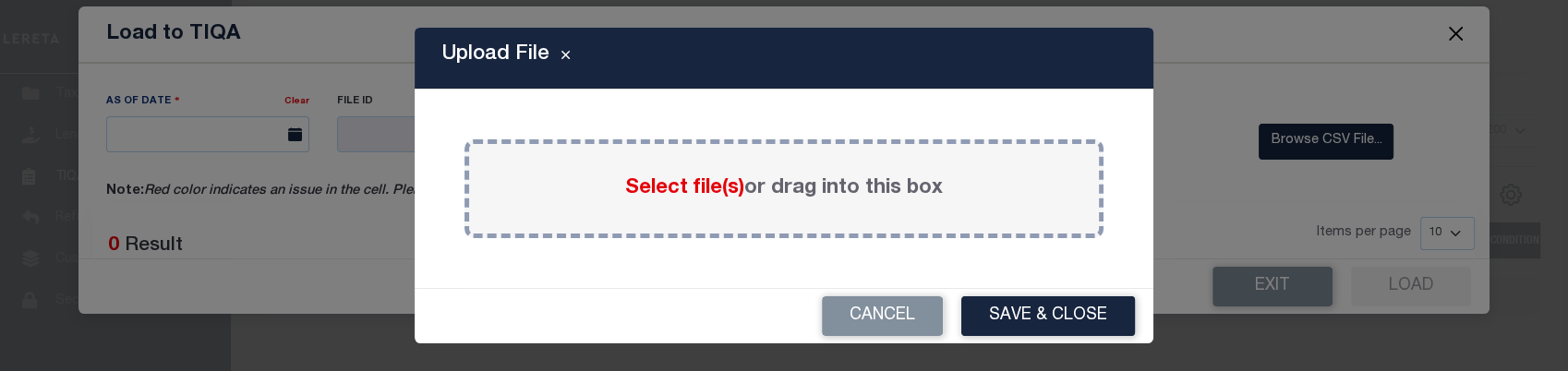
click at [665, 190] on span "Select file(s)" at bounding box center [685, 189] width 119 height 21
click at [0, 0] on input "Select file(s) or drag into this box" at bounding box center [0, 0] width 0 height 0
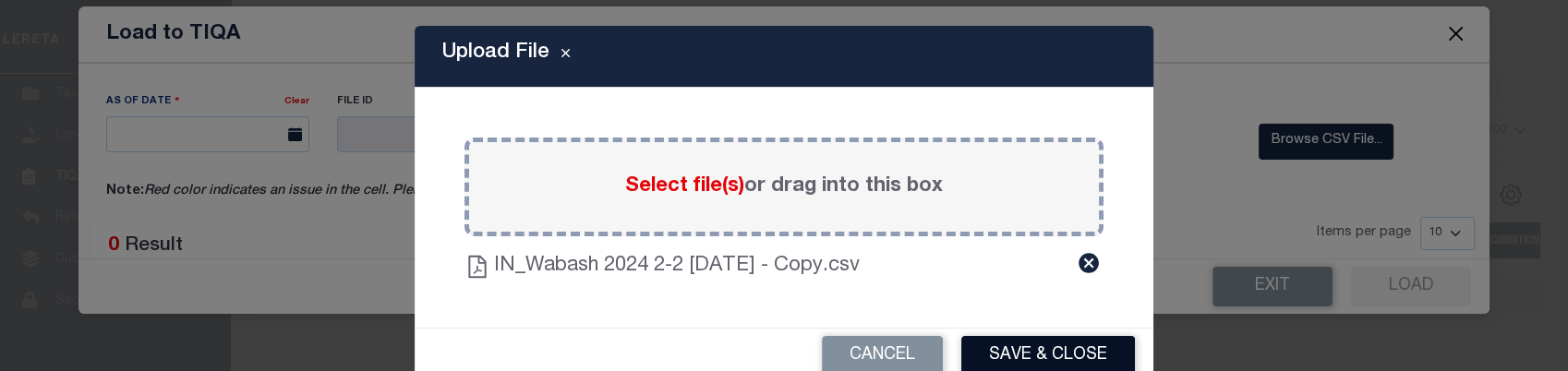
click at [996, 342] on button "Save & Close" at bounding box center [1048, 356] width 174 height 39
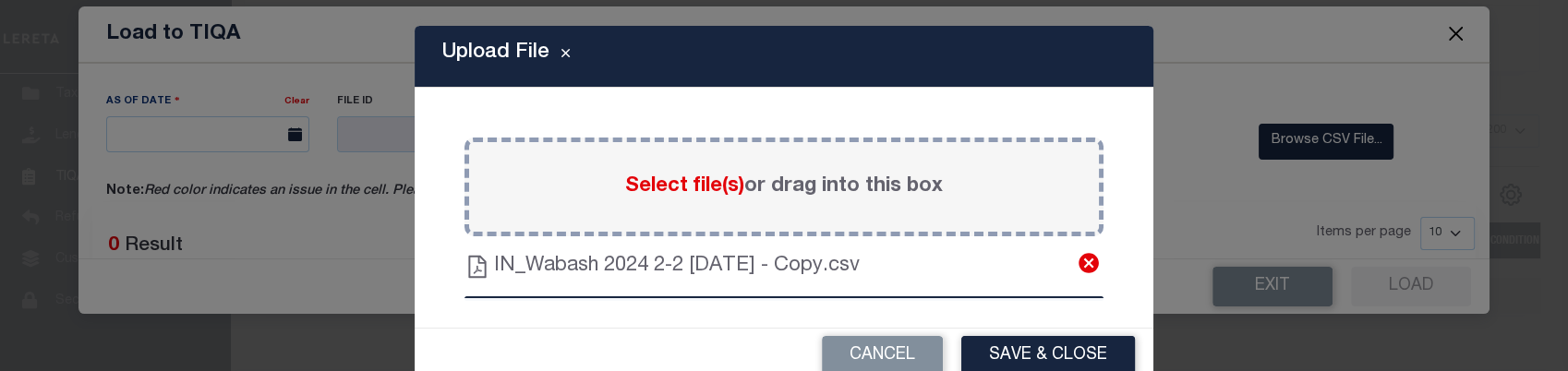
click at [1077, 263] on icon at bounding box center [1089, 263] width 24 height 24
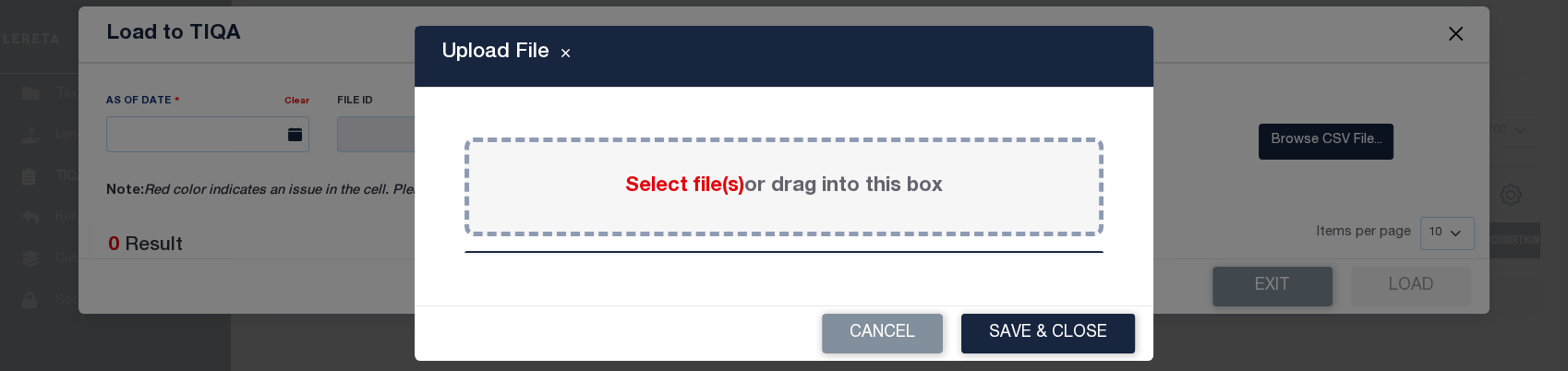
click at [709, 180] on span "Select file(s)" at bounding box center [685, 187] width 119 height 21
click at [0, 0] on input "Select file(s) or drag into this box" at bounding box center [0, 0] width 0 height 0
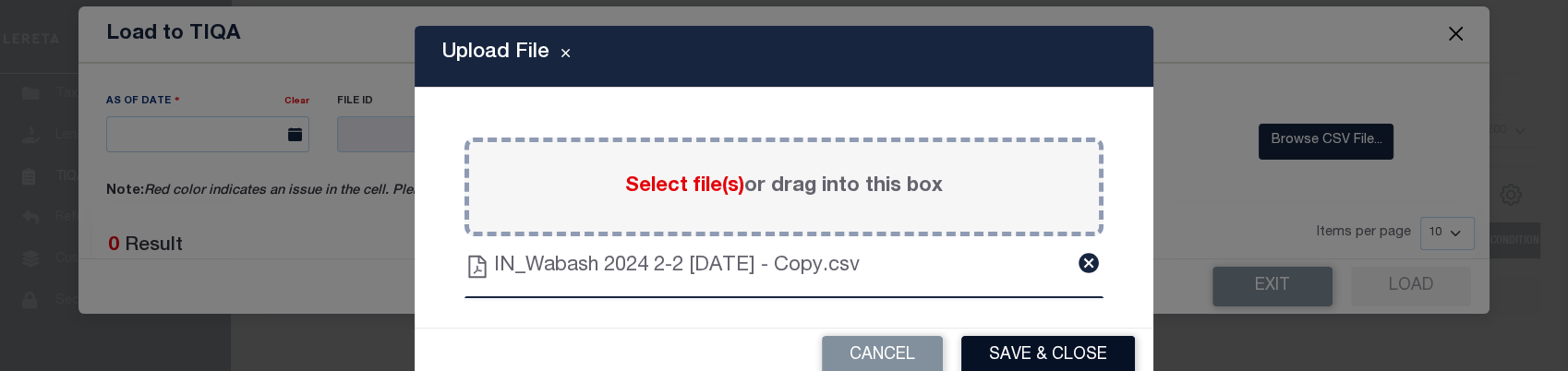
click at [1020, 351] on button "Save & Close" at bounding box center [1048, 356] width 174 height 39
click at [1079, 263] on icon at bounding box center [1089, 264] width 21 height 21
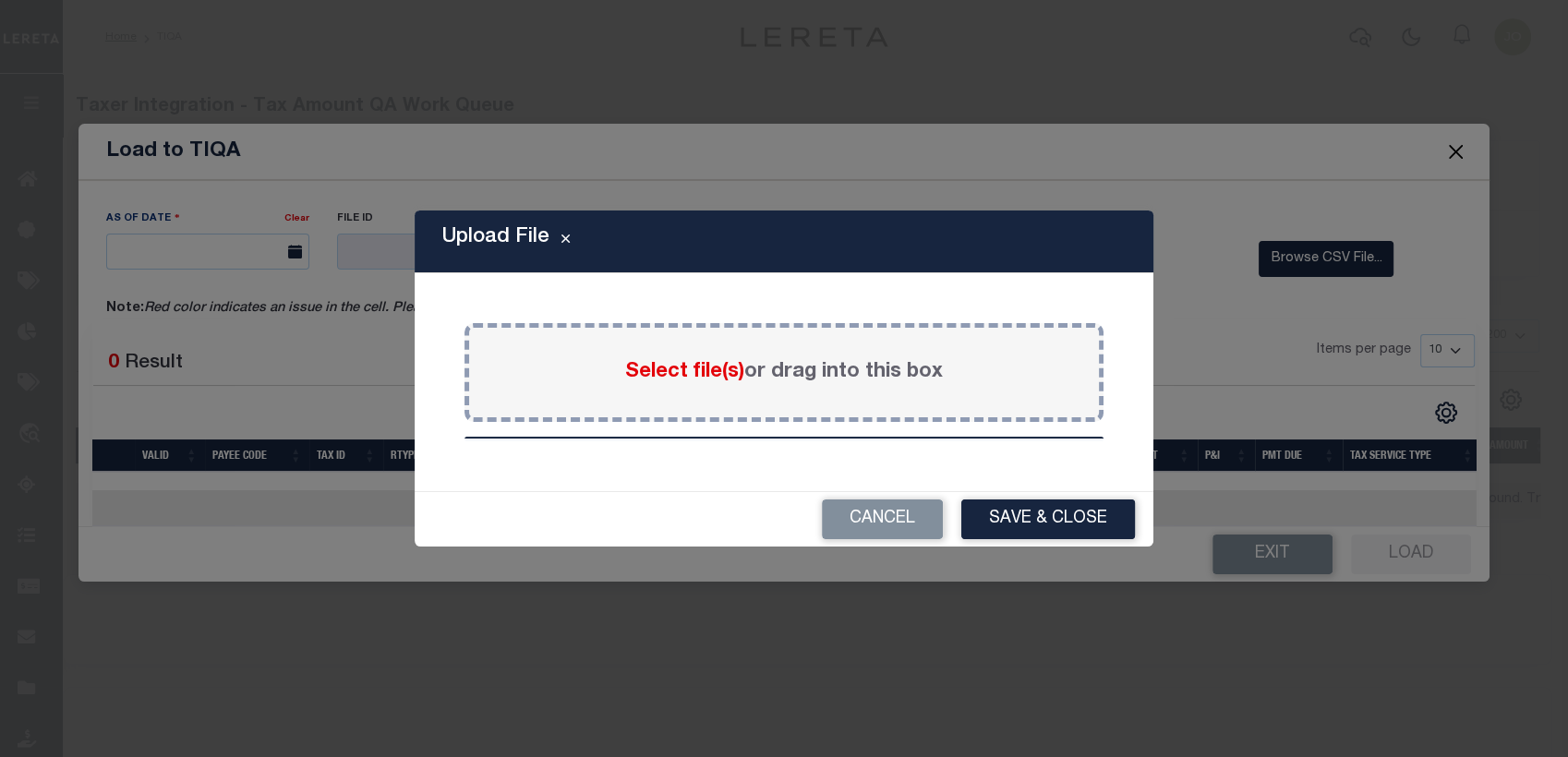
scroll to position [0, 0]
click at [664, 370] on span "Select file(s)" at bounding box center [685, 372] width 119 height 21
click at [0, 0] on input "Select file(s) or drag into this box" at bounding box center [0, 0] width 0 height 0
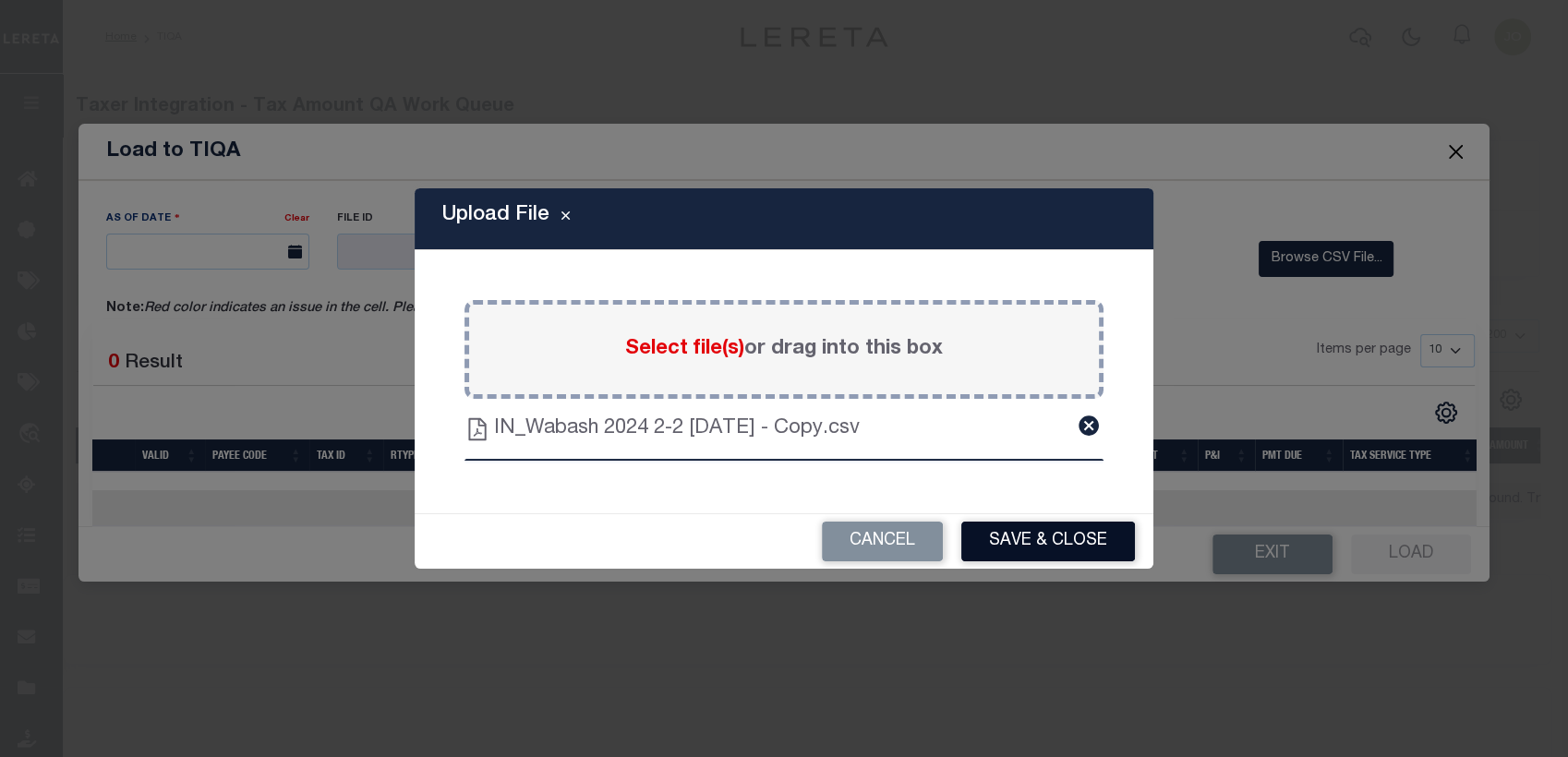
click at [987, 370] on button "Save & Close" at bounding box center [1048, 541] width 174 height 39
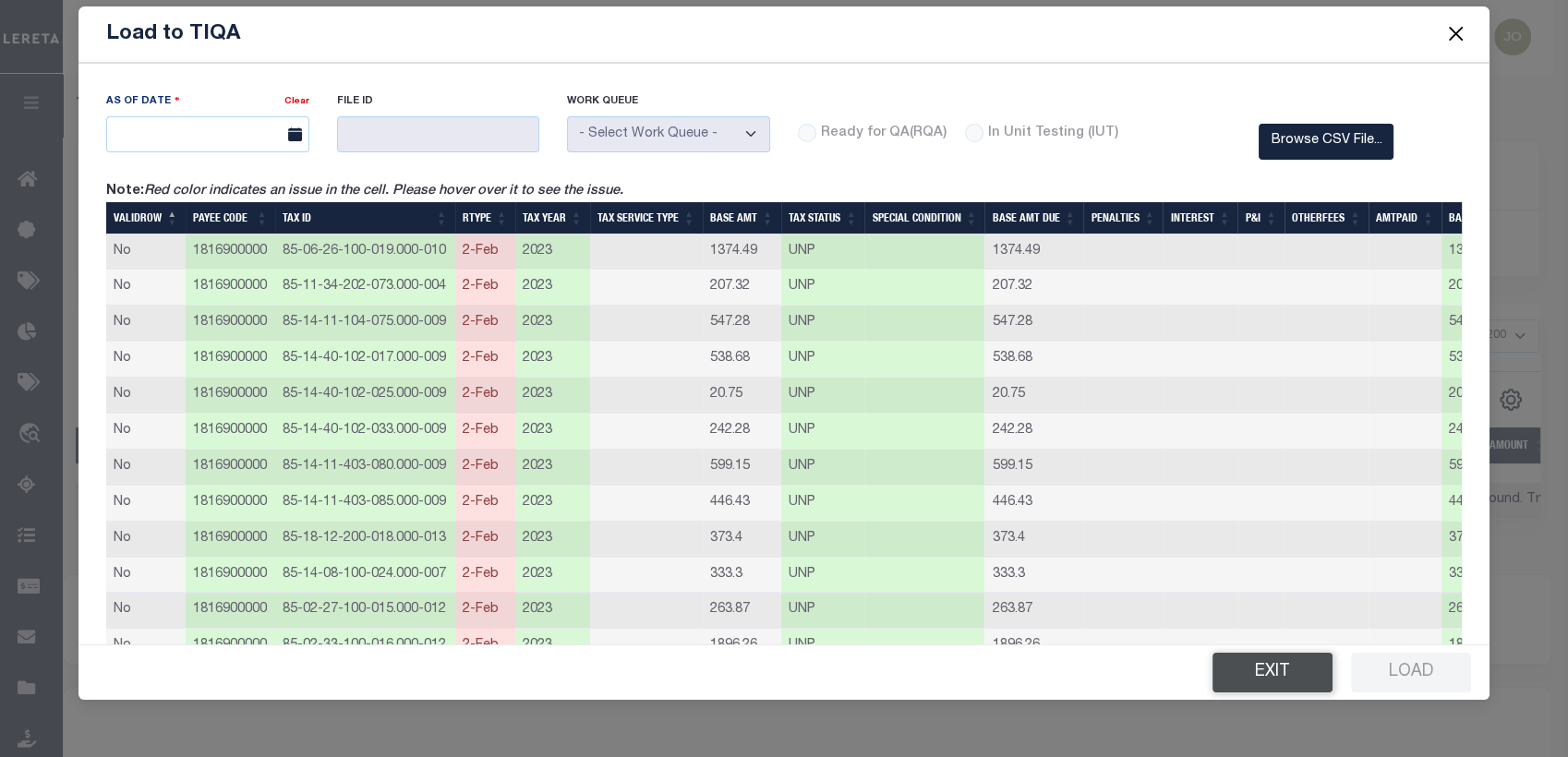
click at [1311, 370] on button "Exit" at bounding box center [1273, 672] width 120 height 39
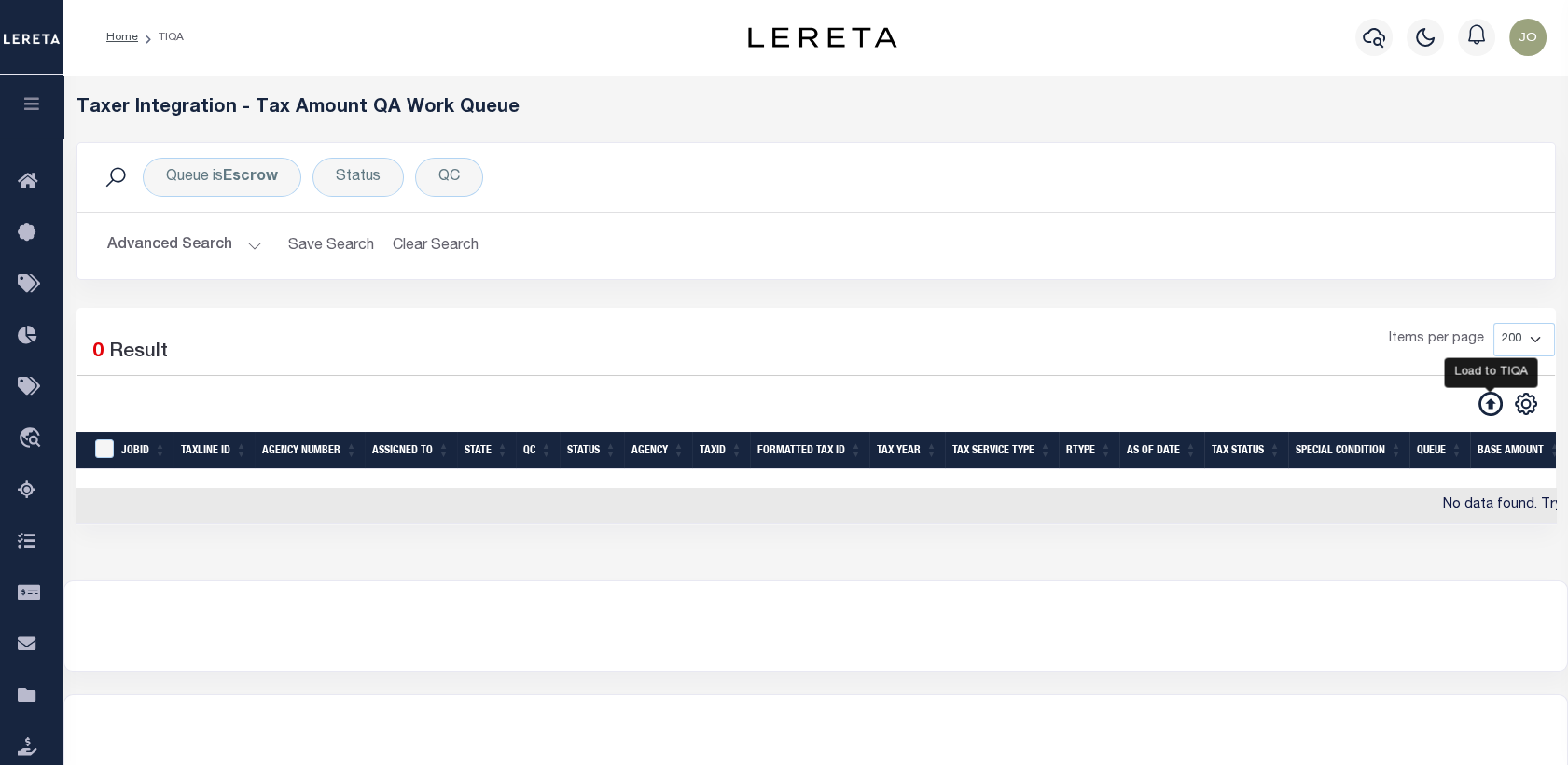
click at [1495, 374] on icon at bounding box center [1490, 404] width 25 height 25
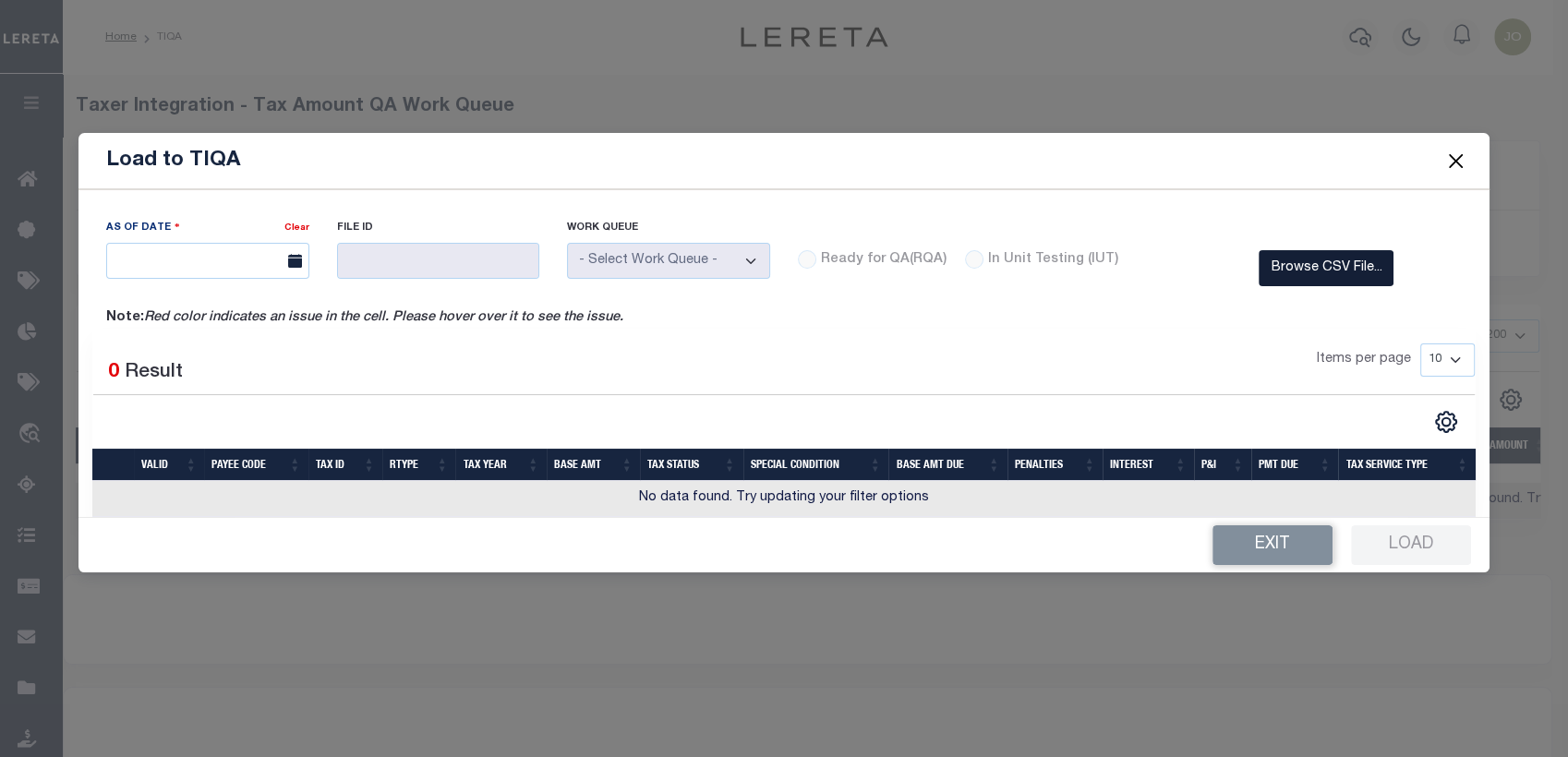
click at [1308, 269] on label "Browse CSV File..." at bounding box center [1327, 268] width 135 height 36
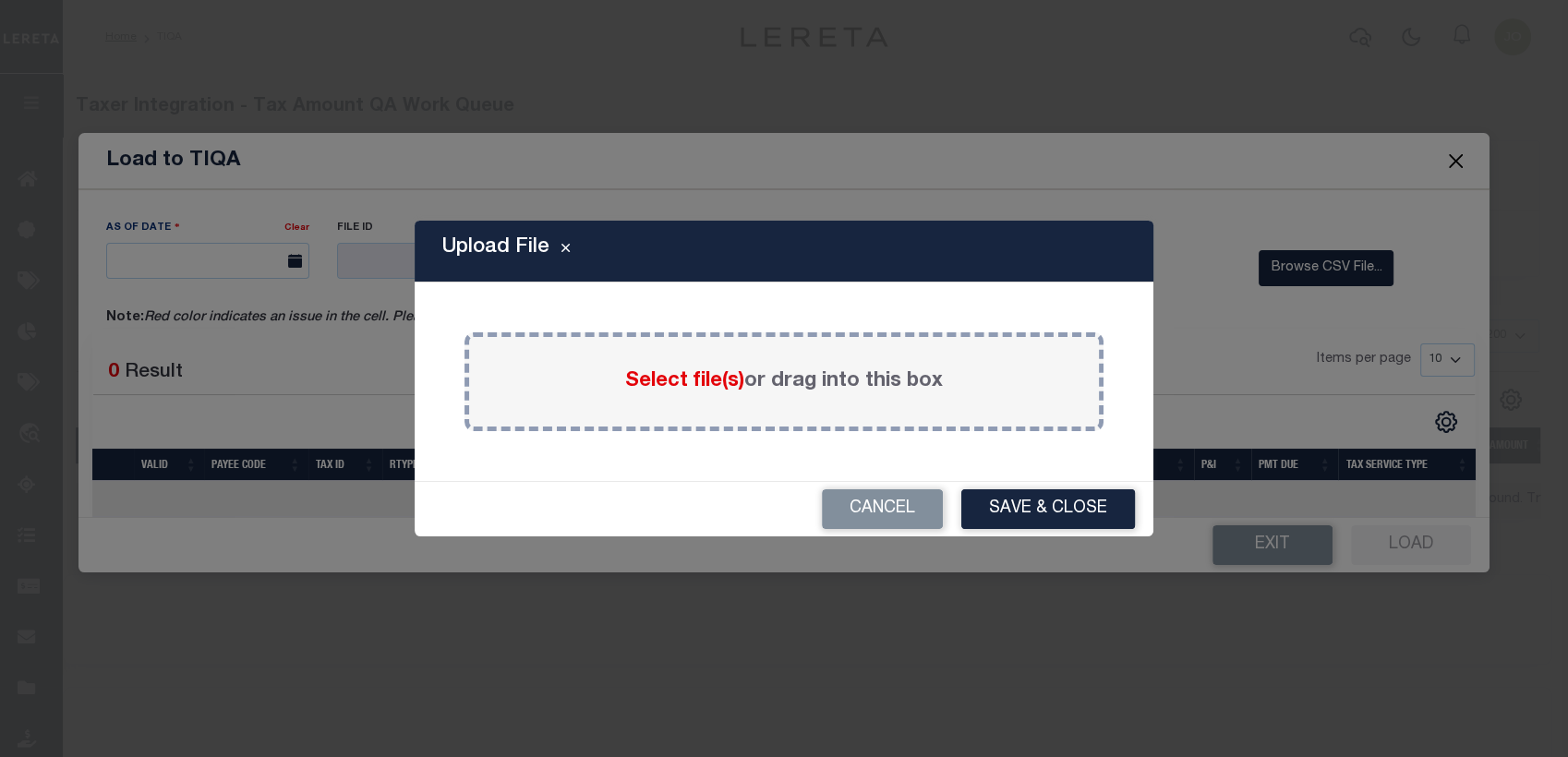
click at [678, 370] on div "Select file(s) or drag into this box" at bounding box center [784, 381] width 639 height 99
click at [680, 370] on span "Select file(s)" at bounding box center [685, 381] width 119 height 21
click at [0, 0] on input "Select file(s) or drag into this box" at bounding box center [0, 0] width 0 height 0
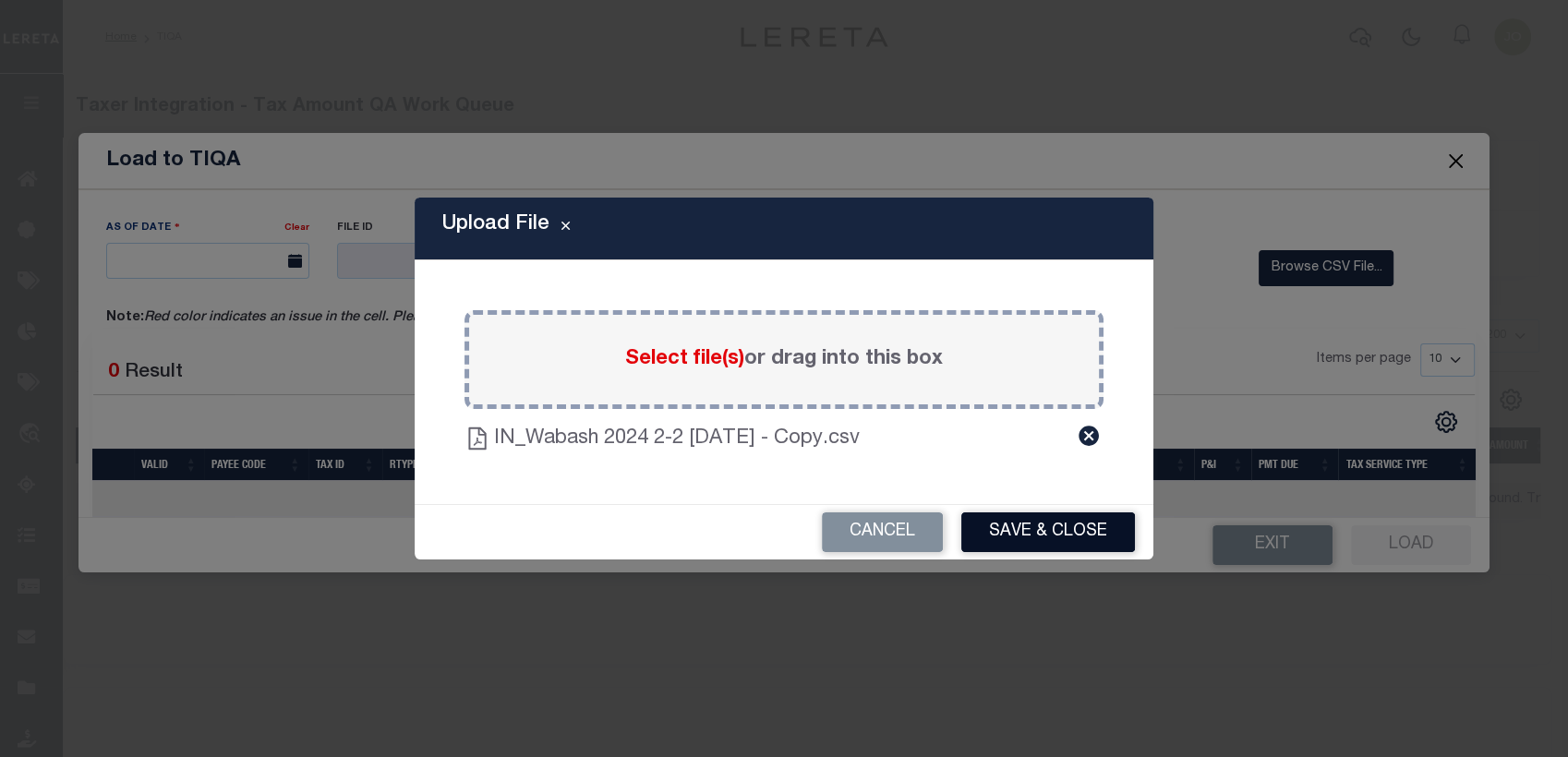
click at [1035, 370] on button "Save & Close" at bounding box center [1048, 533] width 174 height 39
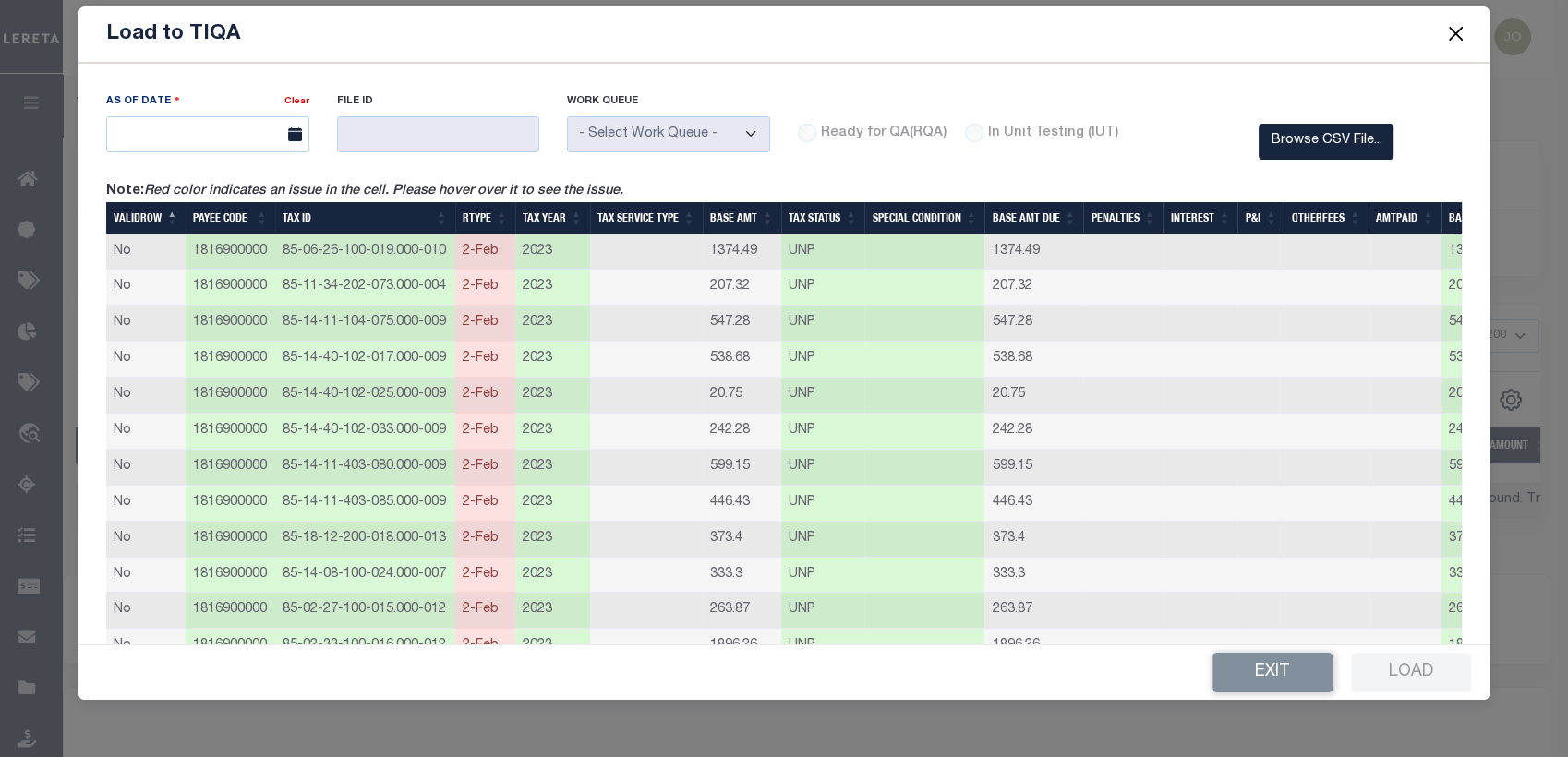
click at [1444, 32] on button "Close" at bounding box center [1456, 35] width 24 height 24
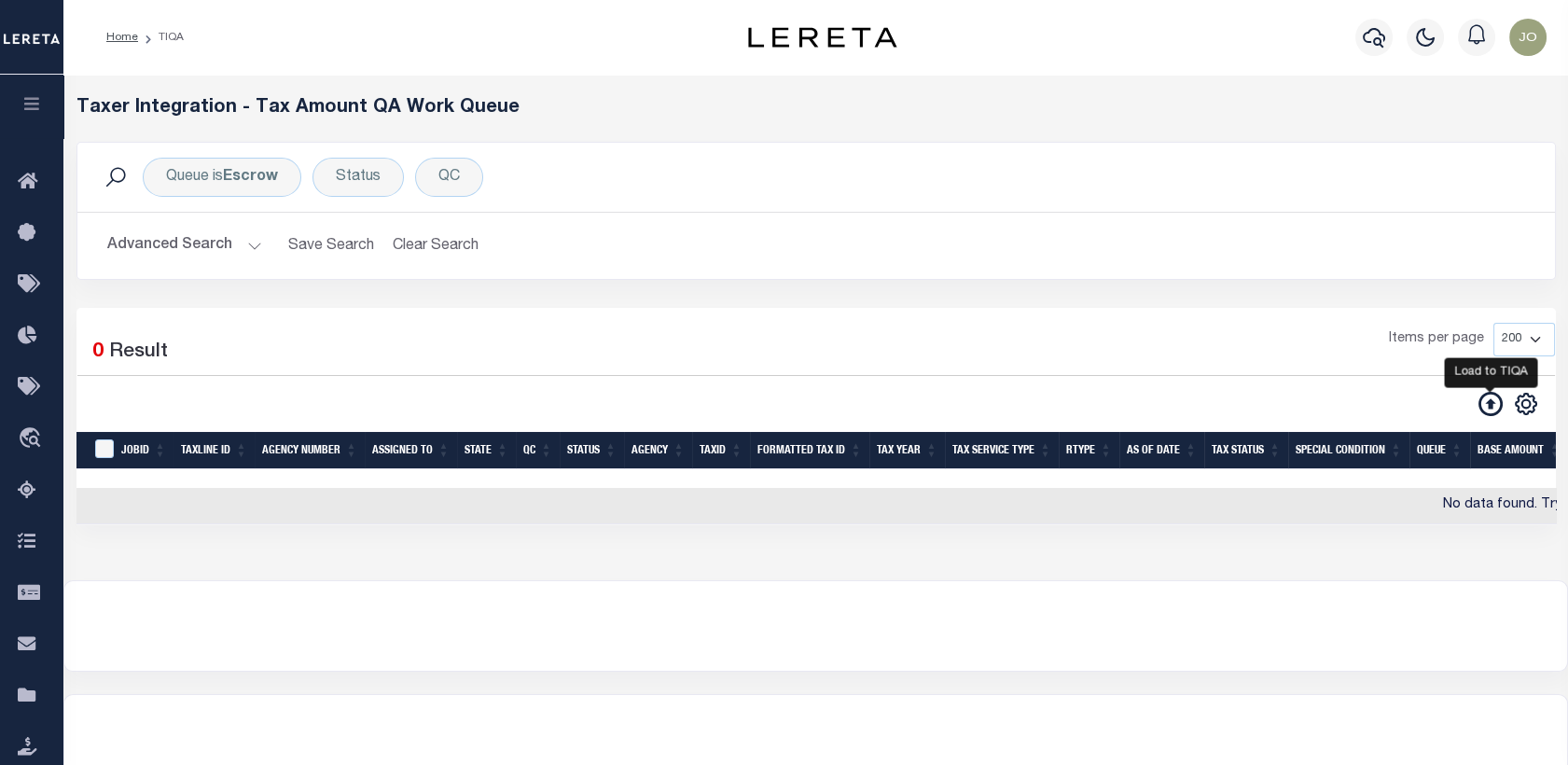
click at [1484, 374] on icon at bounding box center [1490, 404] width 25 height 25
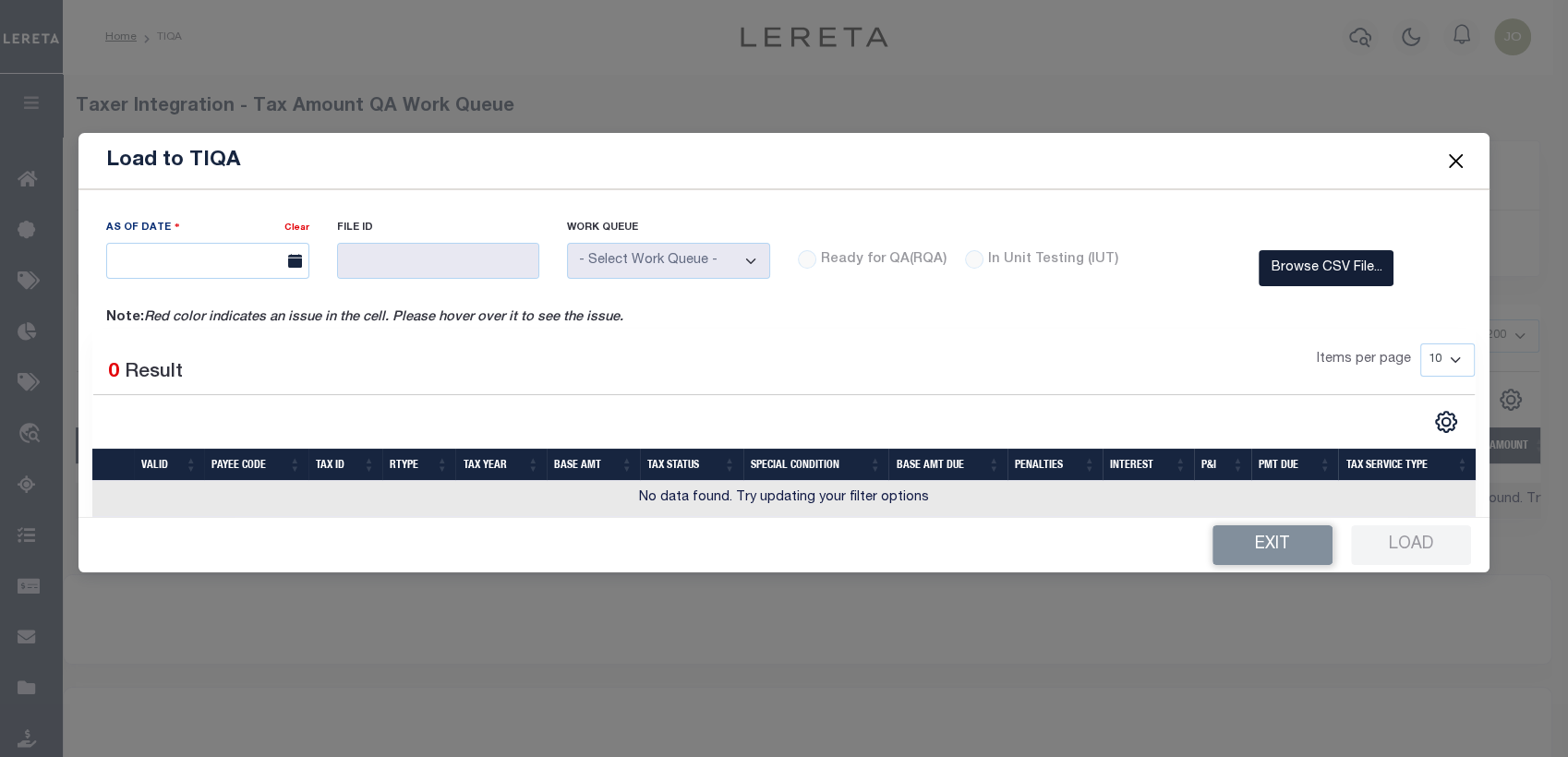
click at [1336, 280] on label "Browse CSV File..." at bounding box center [1327, 268] width 135 height 36
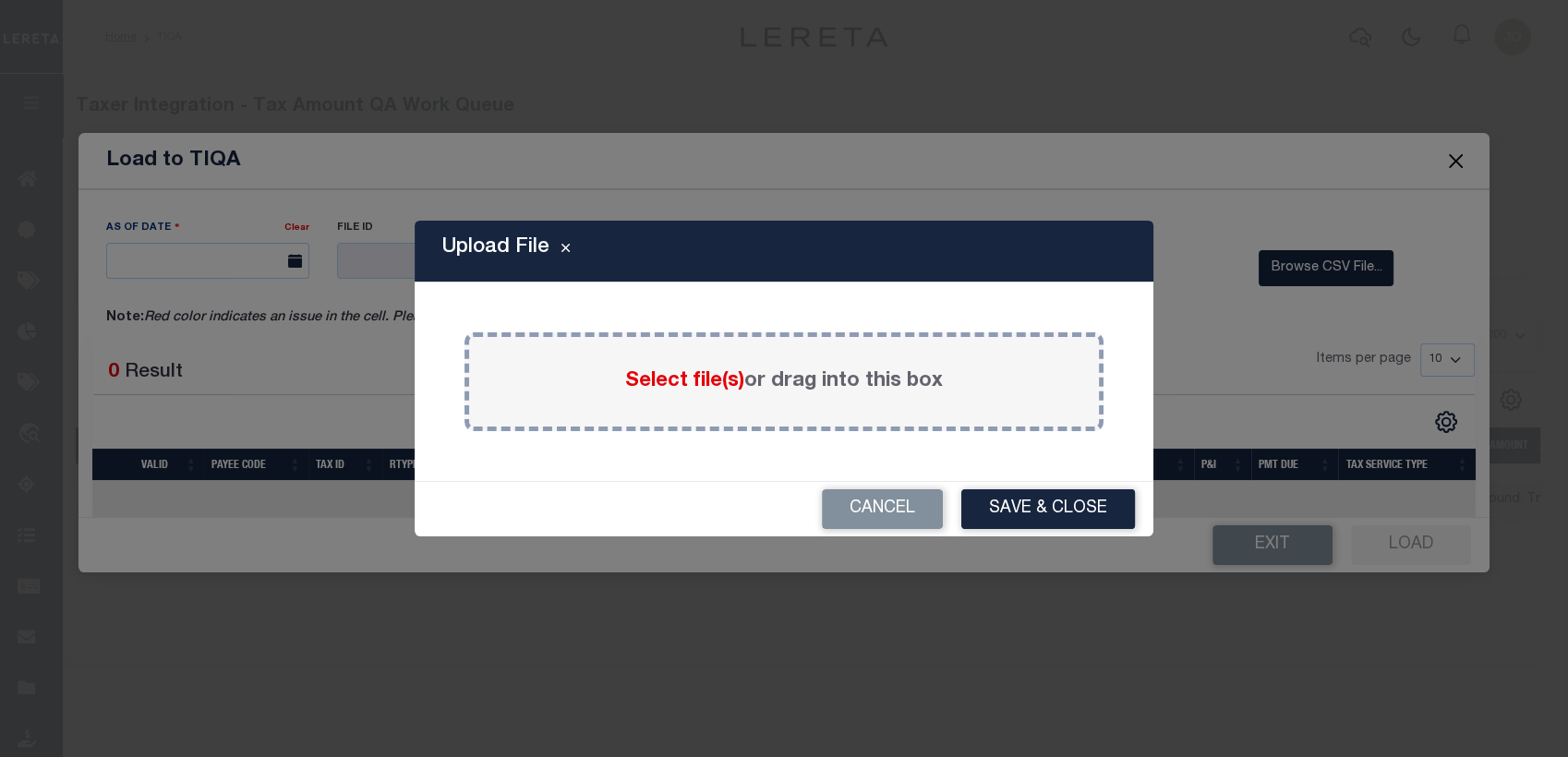
click at [659, 370] on span "Select file(s)" at bounding box center [685, 381] width 119 height 21
click at [0, 0] on input "Select file(s) or drag into this box" at bounding box center [0, 0] width 0 height 0
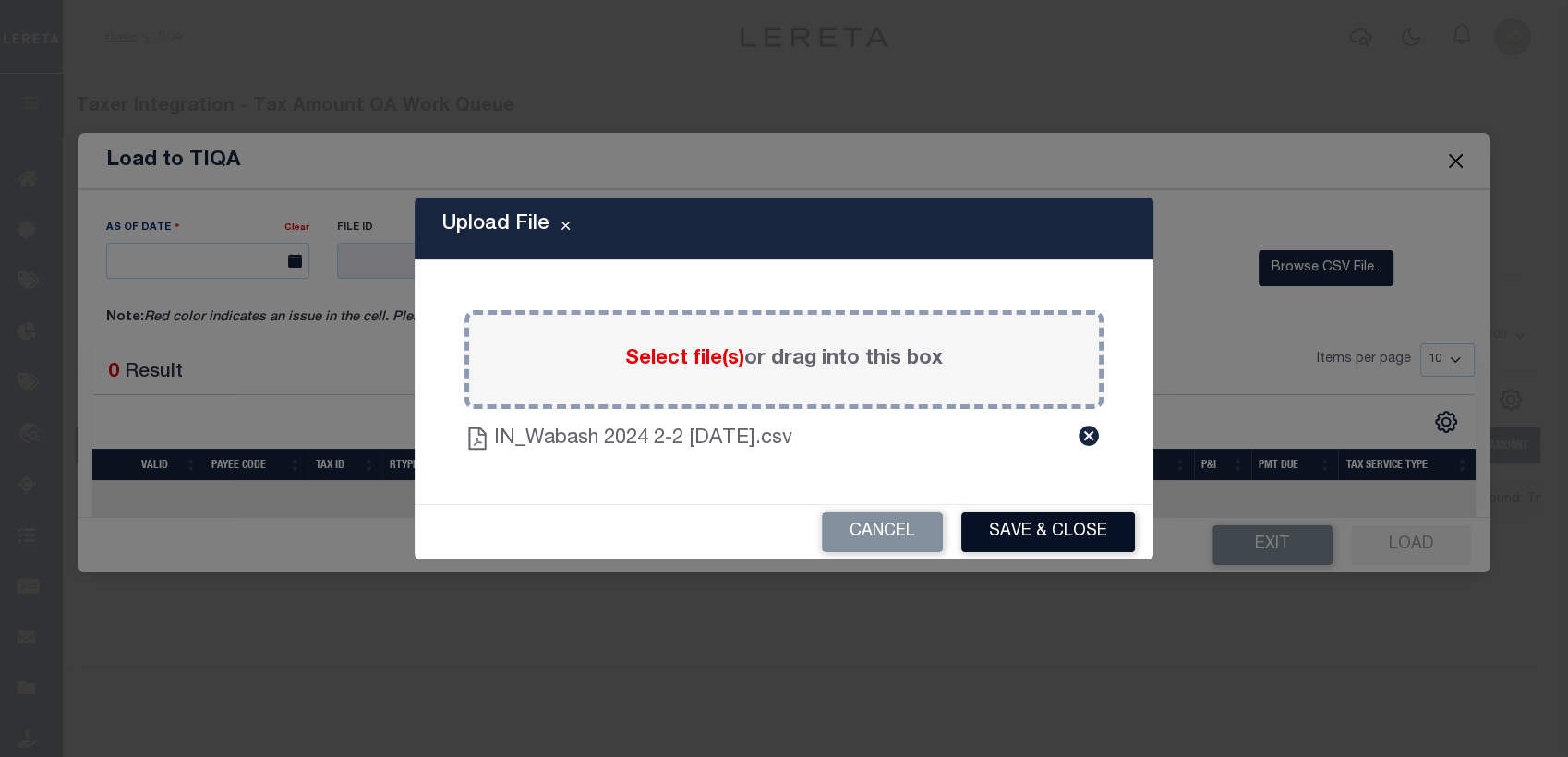
click at [1014, 370] on button "Save & Close" at bounding box center [1048, 533] width 174 height 39
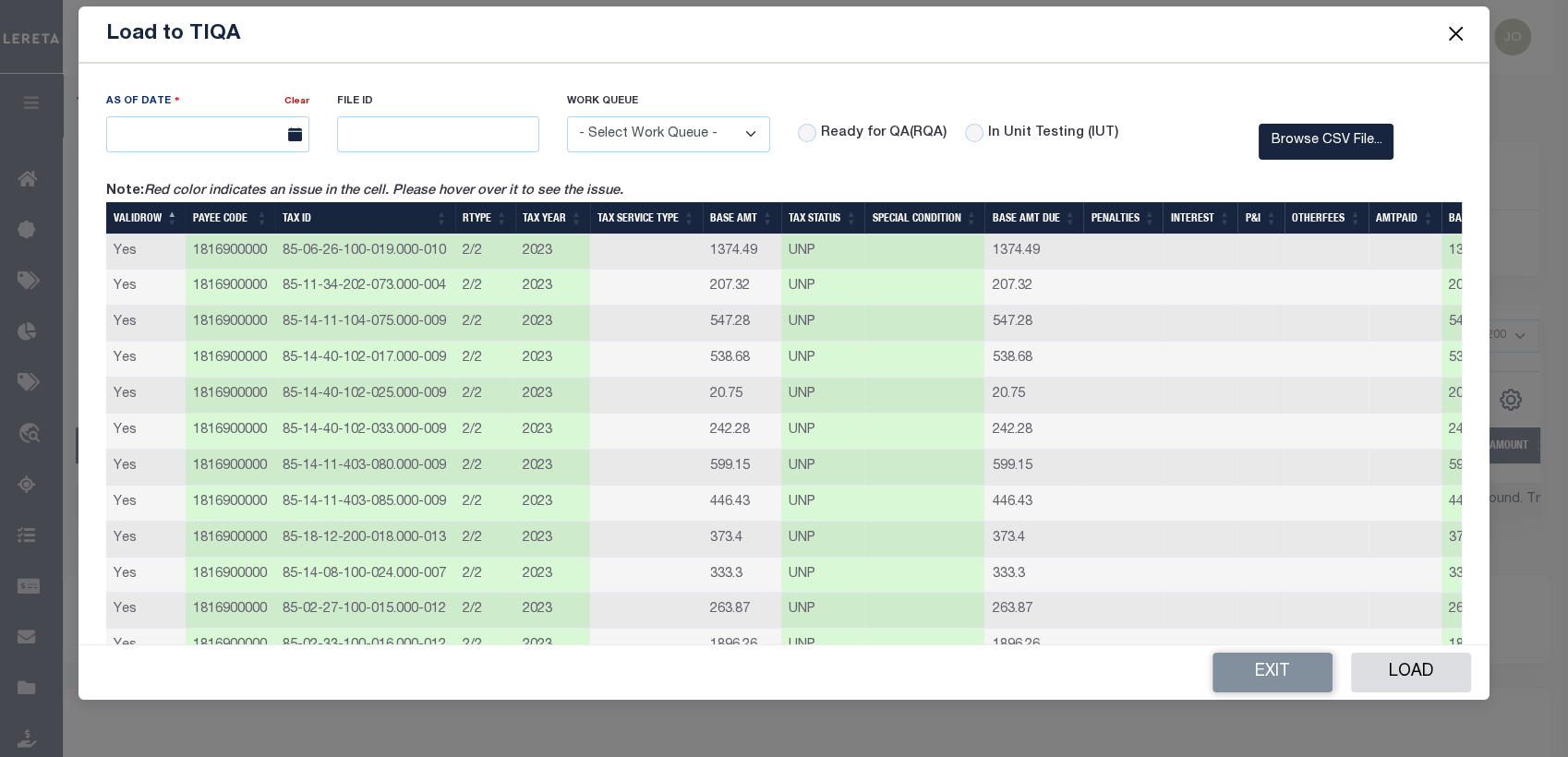
click at [1452, 35] on button "Close" at bounding box center [1456, 35] width 24 height 24
